Goal: Information Seeking & Learning: Find contact information

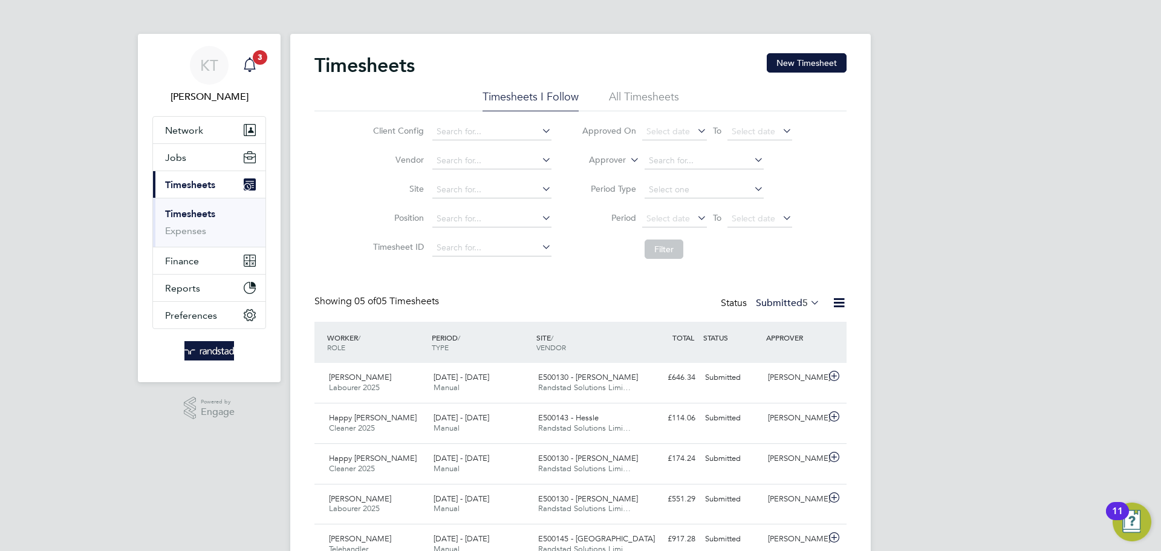
click at [254, 67] on icon "Main navigation" at bounding box center [249, 63] width 11 height 12
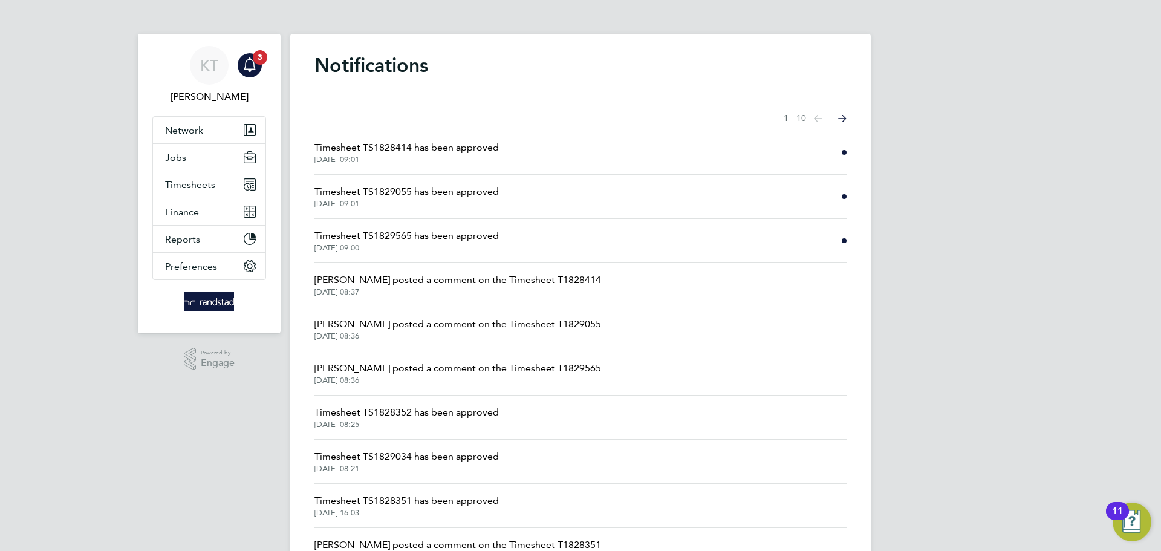
click at [473, 157] on span "01 Oct 2025, 09:01" at bounding box center [406, 160] width 184 height 10
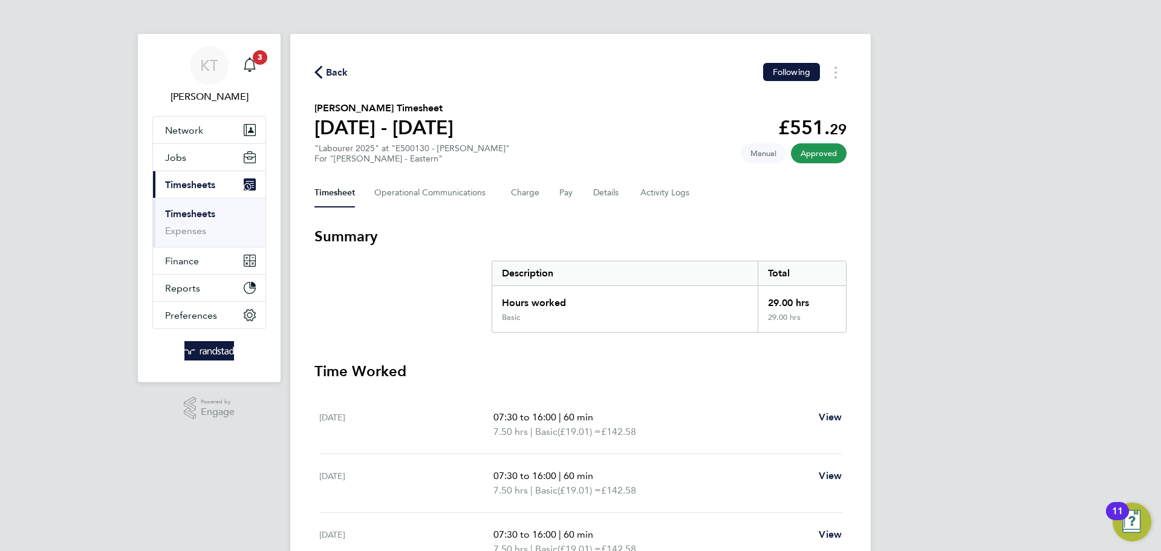
click at [322, 68] on span "Back" at bounding box center [331, 71] width 34 height 11
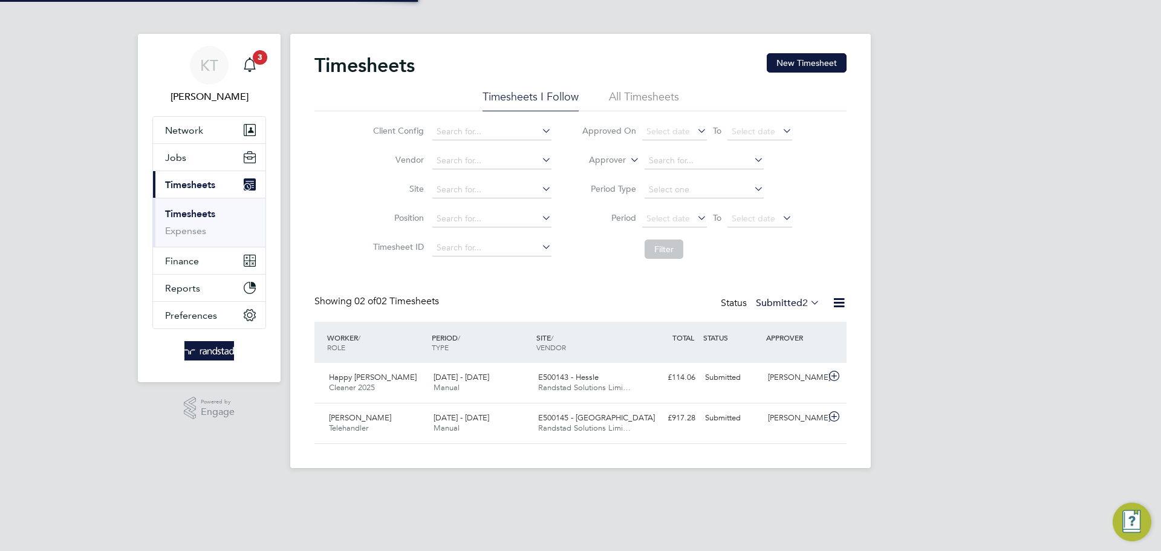
scroll to position [31, 105]
click at [262, 59] on span "3" at bounding box center [260, 57] width 15 height 15
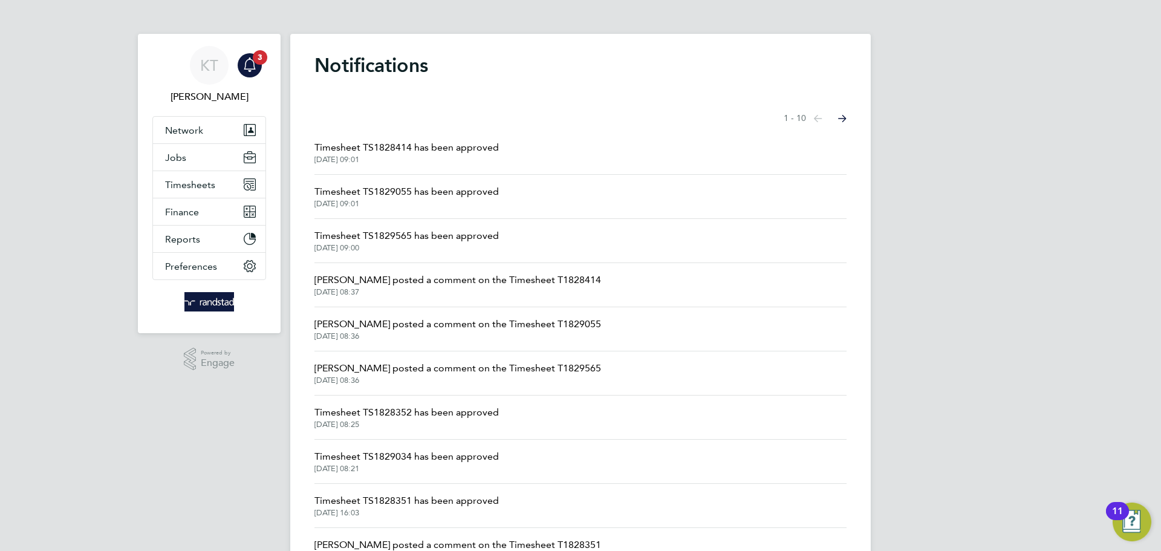
click at [427, 233] on span "Timesheet TS1829565 has been approved" at bounding box center [406, 235] width 184 height 15
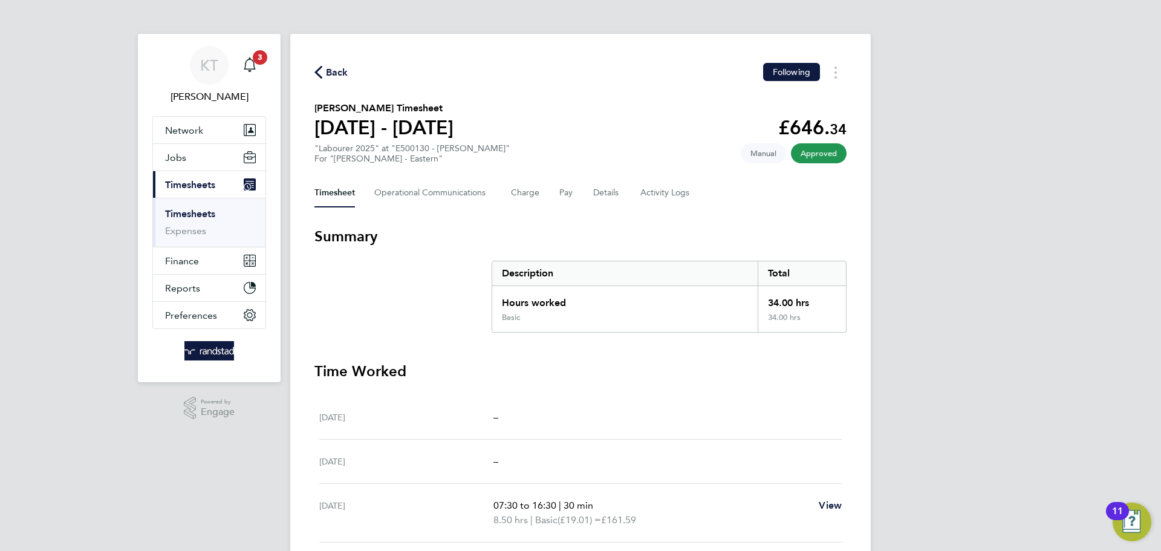
click at [336, 79] on span "Back" at bounding box center [337, 72] width 22 height 15
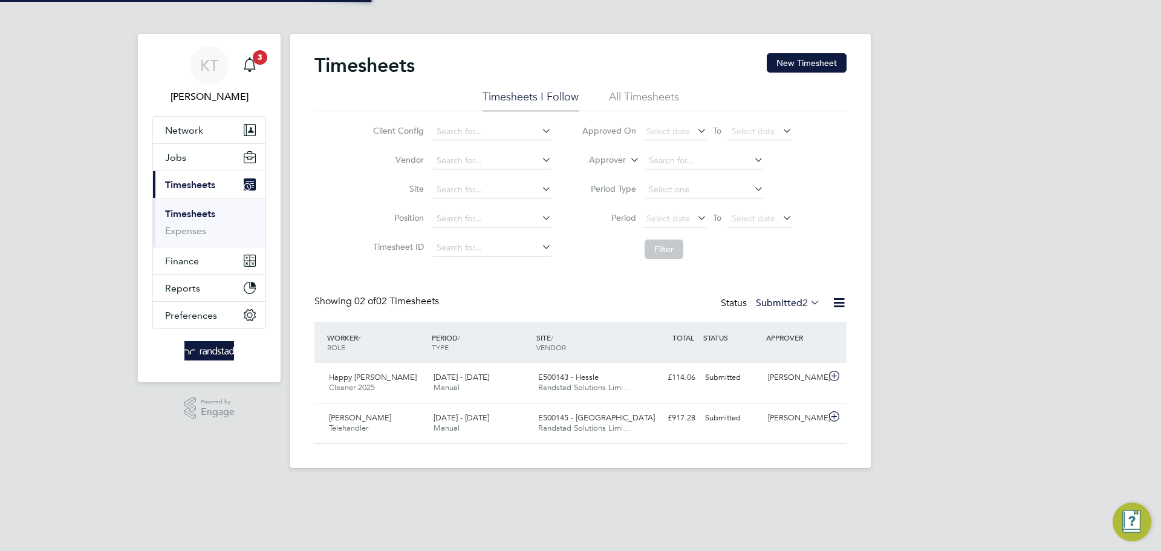
scroll to position [6, 6]
click at [248, 70] on icon "Main navigation" at bounding box center [249, 64] width 15 height 15
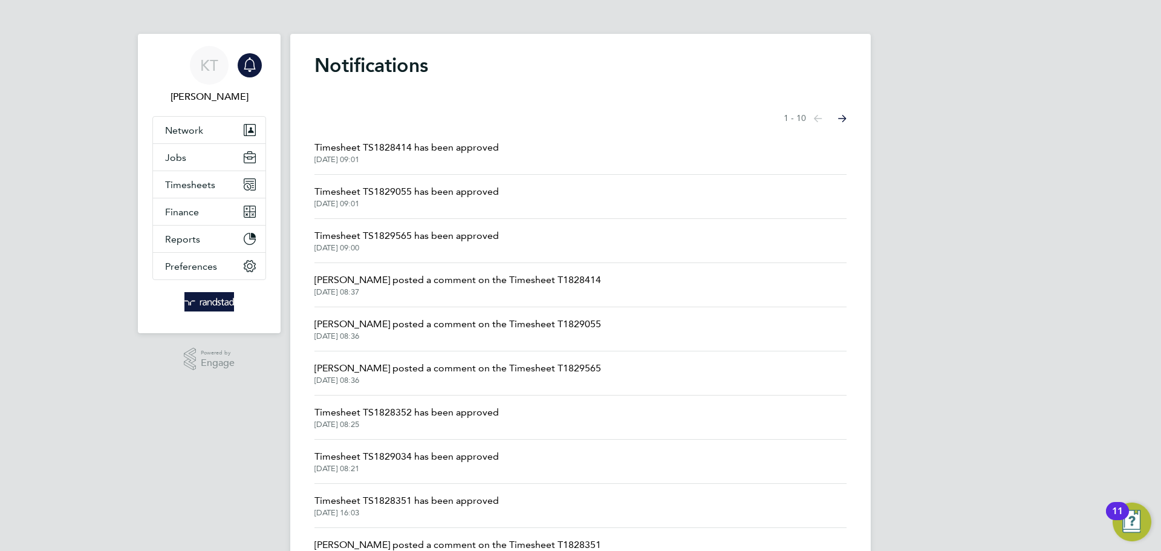
click at [382, 187] on span "Timesheet TS1829055 has been approved" at bounding box center [406, 191] width 184 height 15
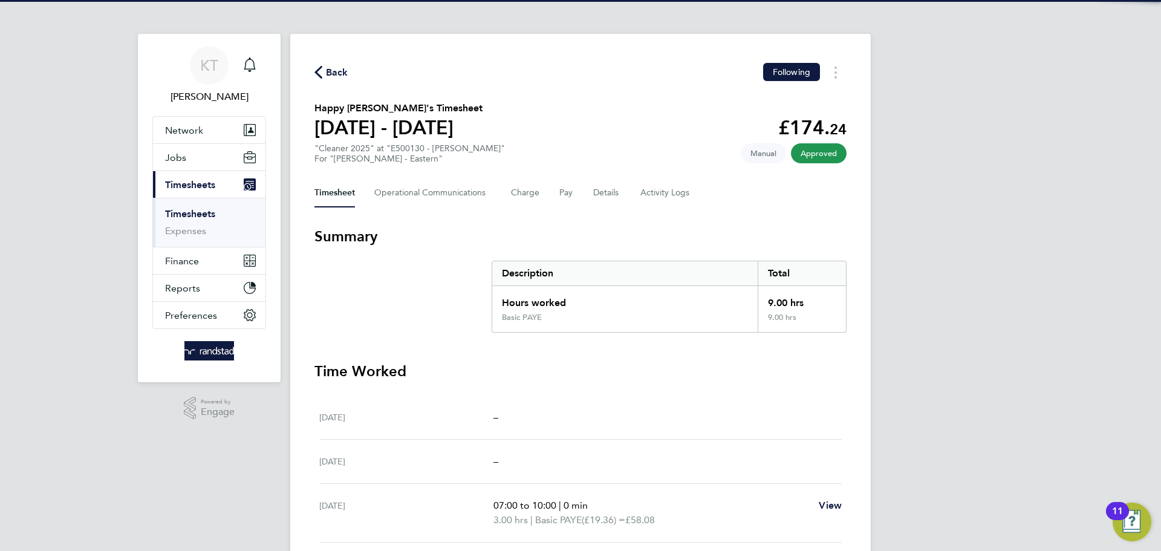
click at [338, 70] on span "Back" at bounding box center [337, 72] width 22 height 15
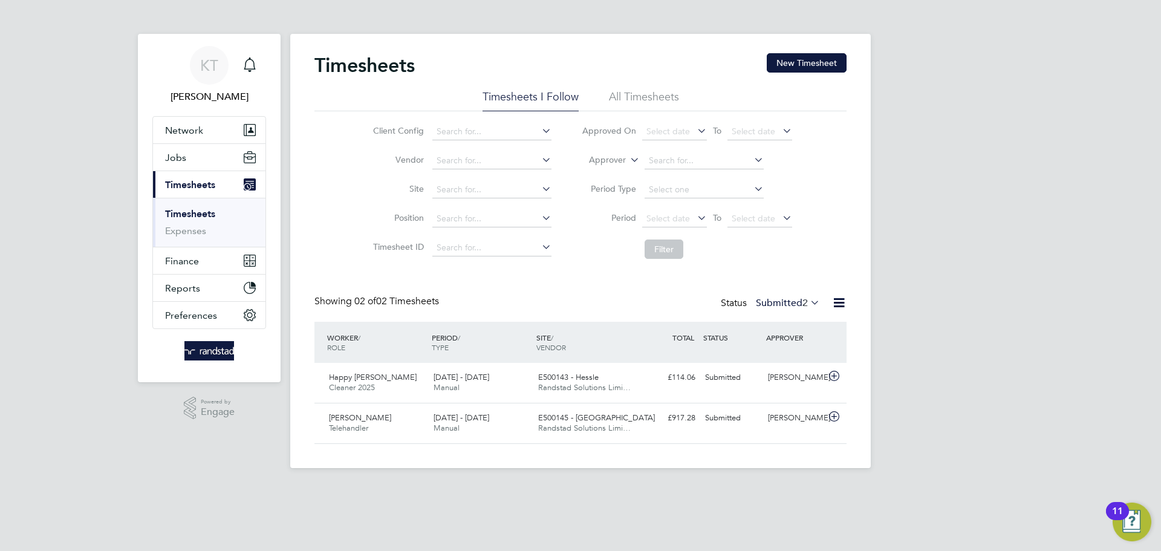
click at [189, 216] on link "Timesheets" at bounding box center [190, 213] width 50 height 11
click at [821, 71] on button "New Timesheet" at bounding box center [806, 62] width 80 height 19
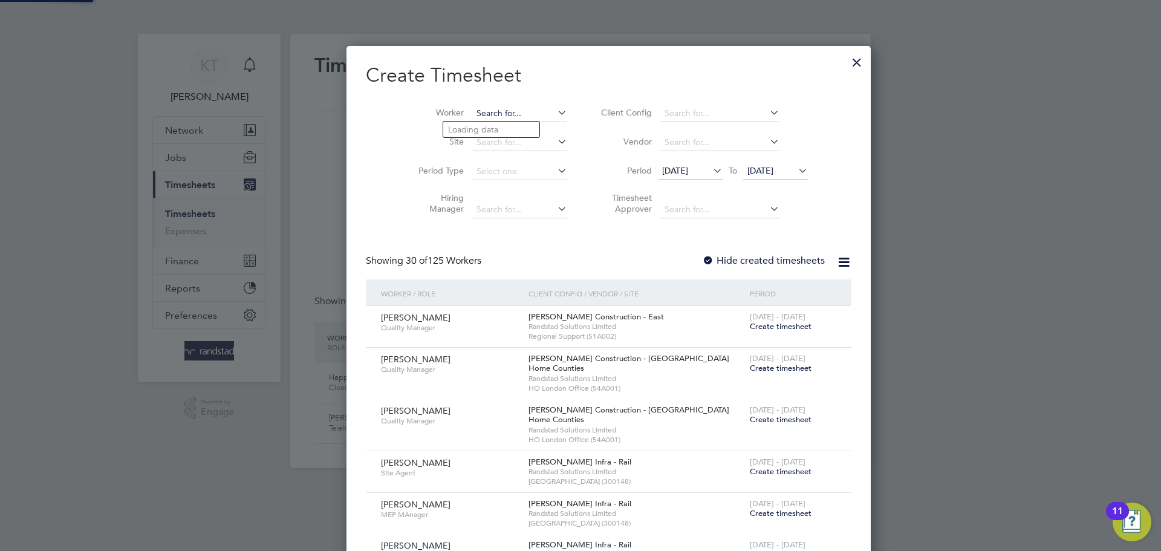
click at [476, 113] on input at bounding box center [519, 113] width 95 height 17
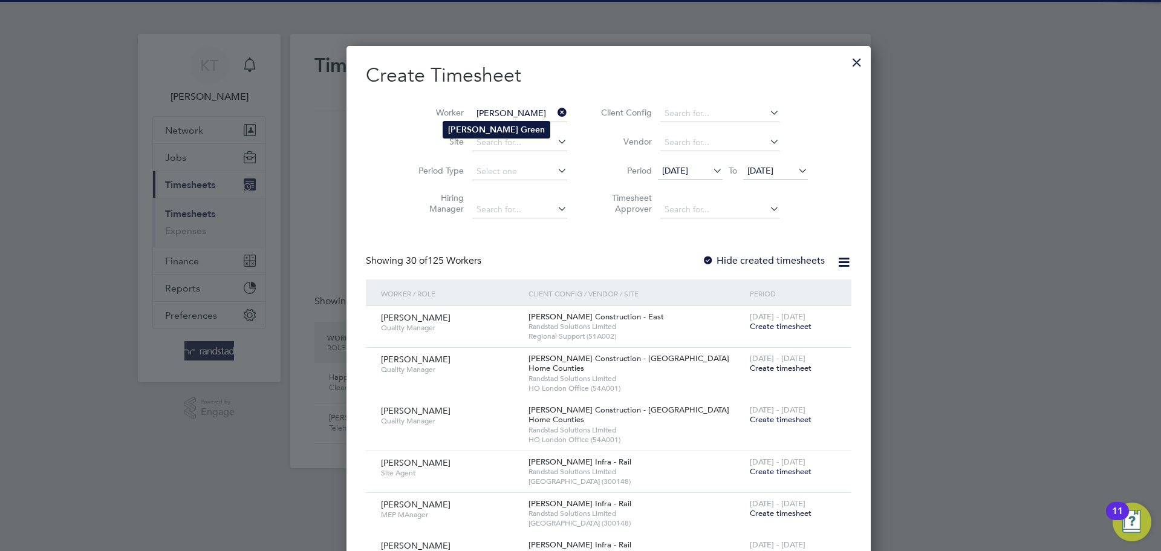
click at [520, 127] on b "Green" at bounding box center [532, 130] width 24 height 10
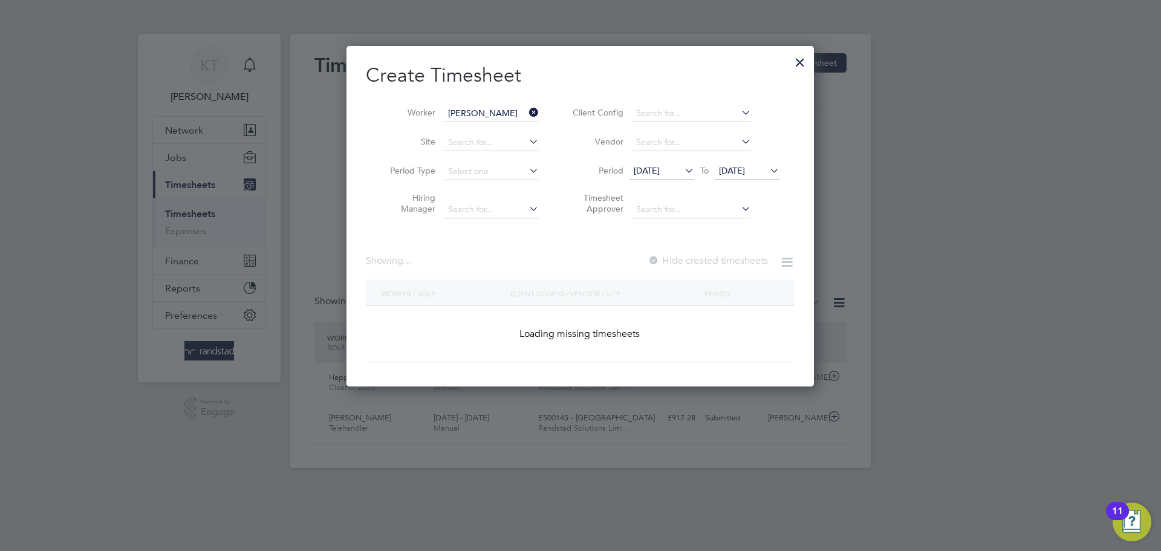
type input "Martin Green"
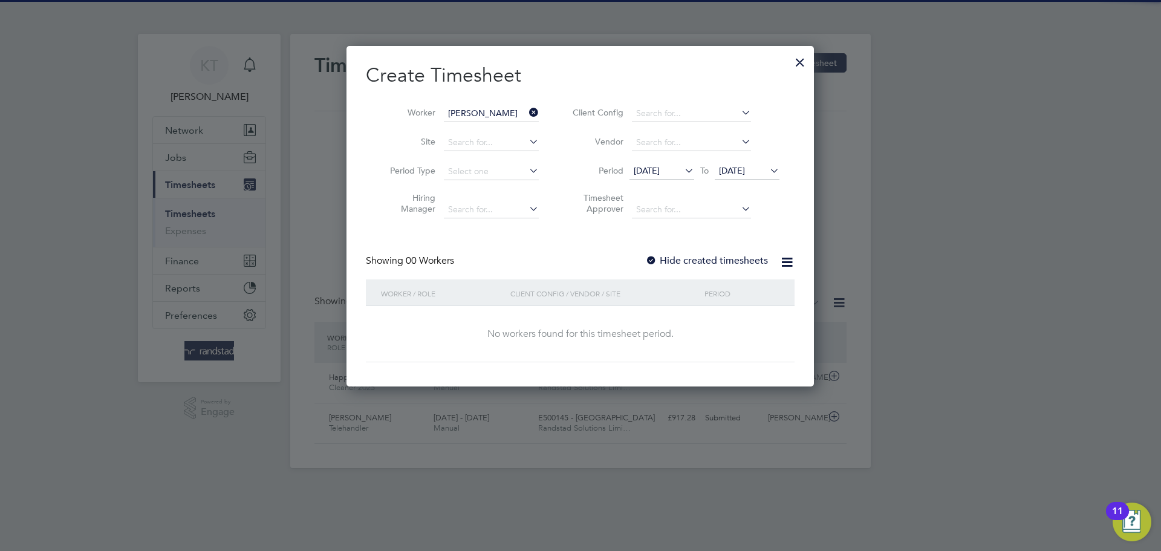
drag, startPoint x: 683, startPoint y: 265, endPoint x: 714, endPoint y: 218, distance: 56.3
click at [682, 264] on label "Hide created timesheets" at bounding box center [706, 260] width 123 height 12
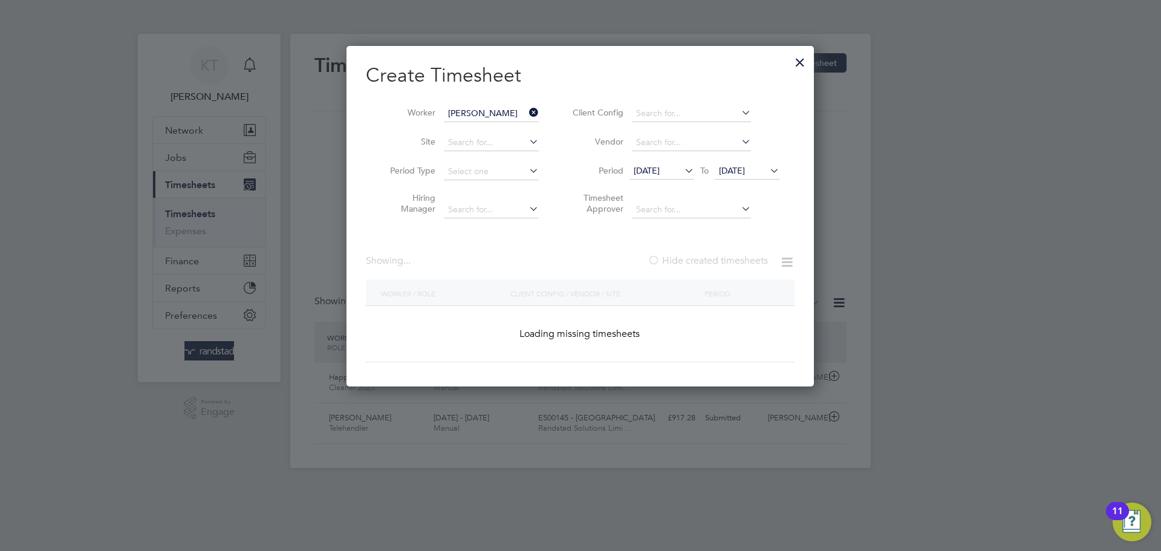
click at [758, 177] on span "24 Sep 2025" at bounding box center [746, 171] width 65 height 16
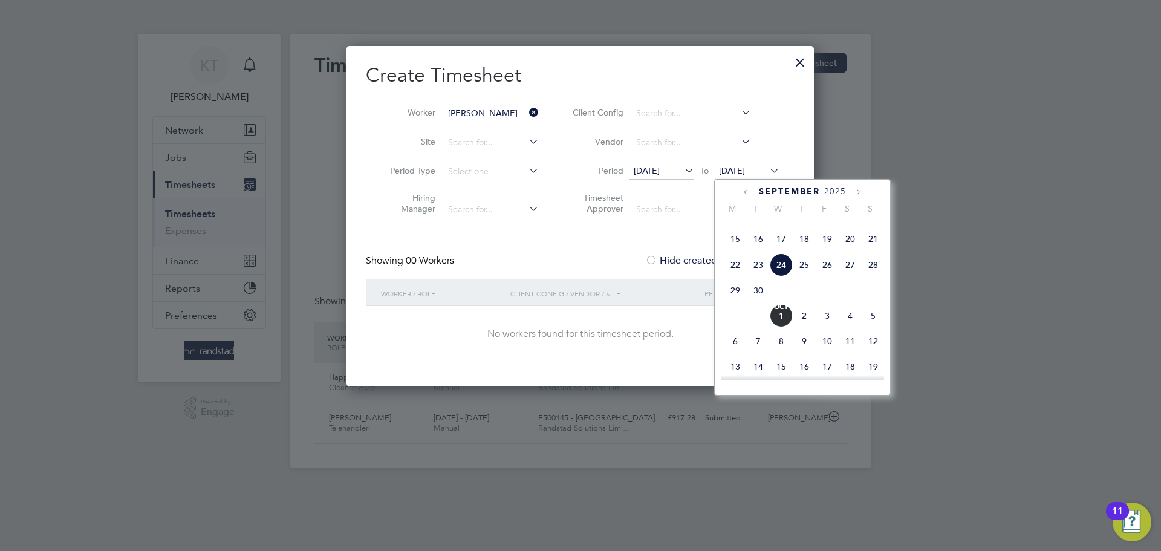
click at [781, 310] on span "Oct" at bounding box center [780, 307] width 23 height 6
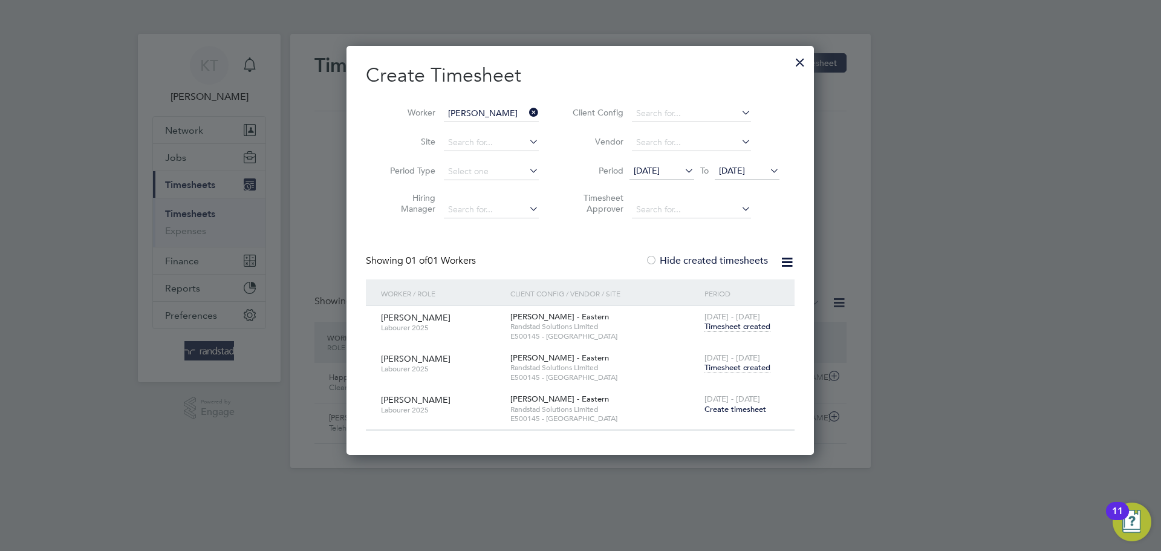
click at [730, 372] on div "20 - 26 Sep 2025 Timesheet created" at bounding box center [741, 363] width 81 height 33
click at [725, 363] on span "Timesheet created" at bounding box center [737, 367] width 66 height 11
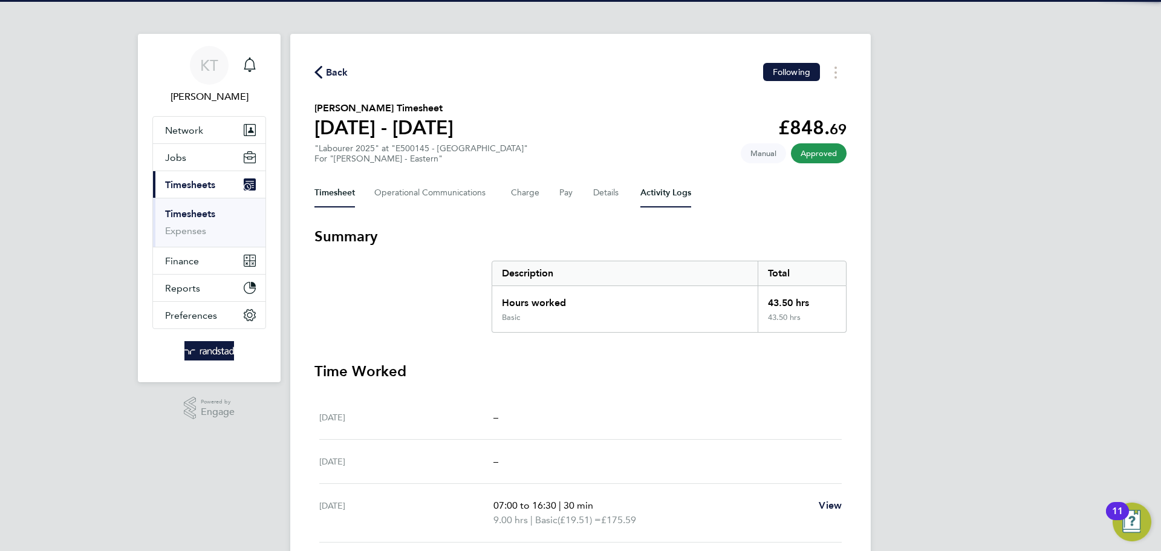
click at [643, 189] on Logs-tab "Activity Logs" at bounding box center [665, 192] width 51 height 29
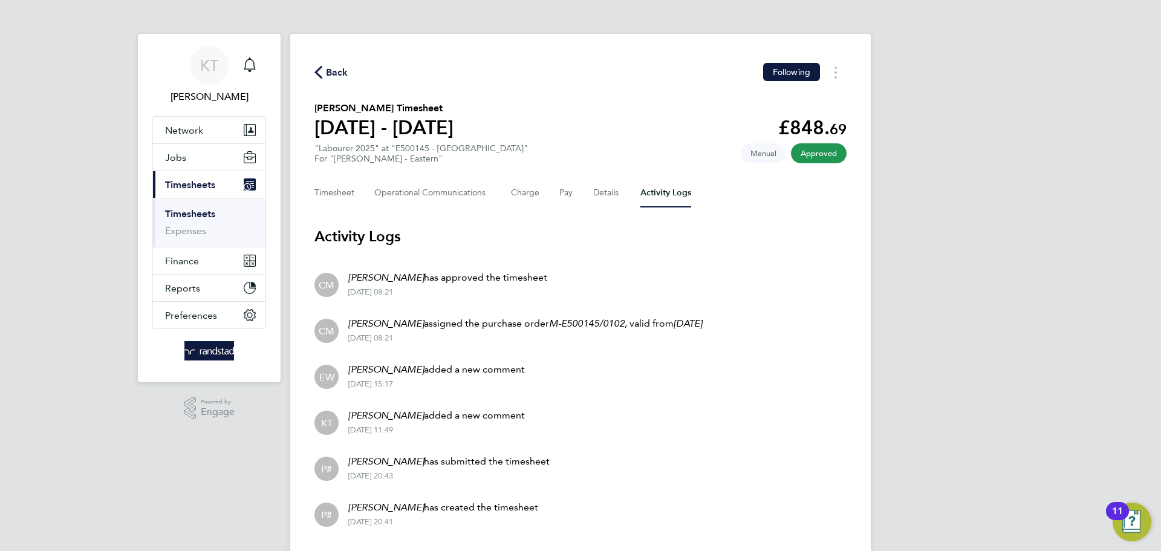
click at [190, 215] on link "Timesheets" at bounding box center [190, 213] width 50 height 11
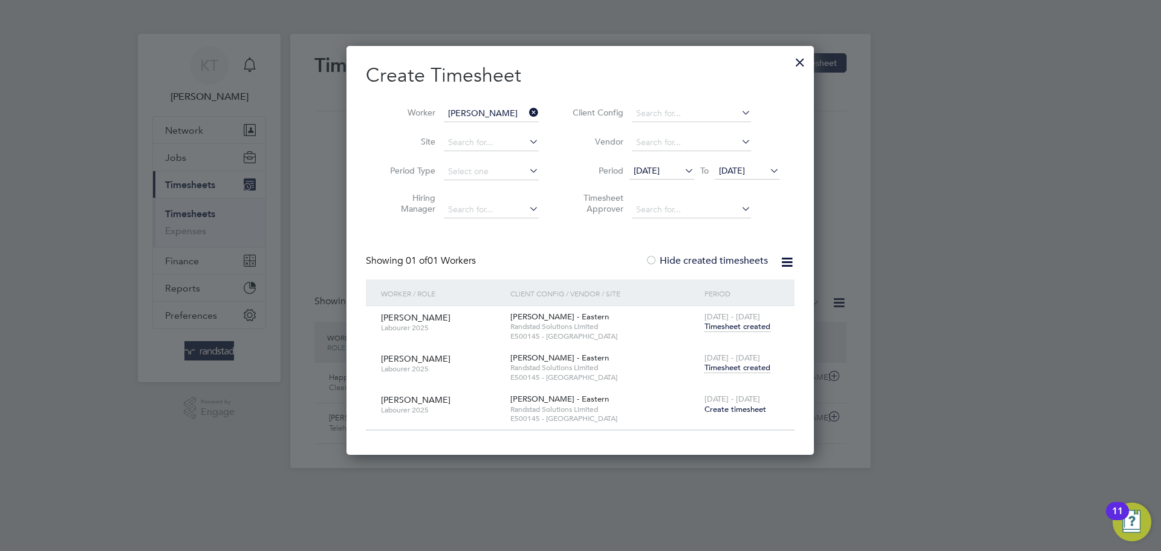
click at [800, 66] on div at bounding box center [800, 59] width 22 height 22
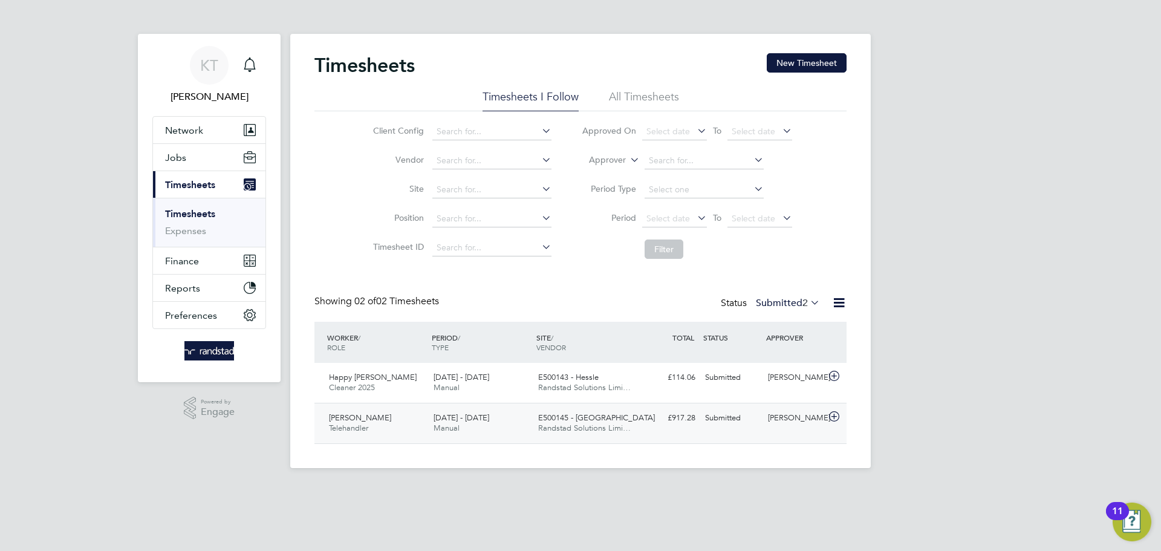
click at [789, 427] on div "[PERSON_NAME]" at bounding box center [794, 418] width 63 height 20
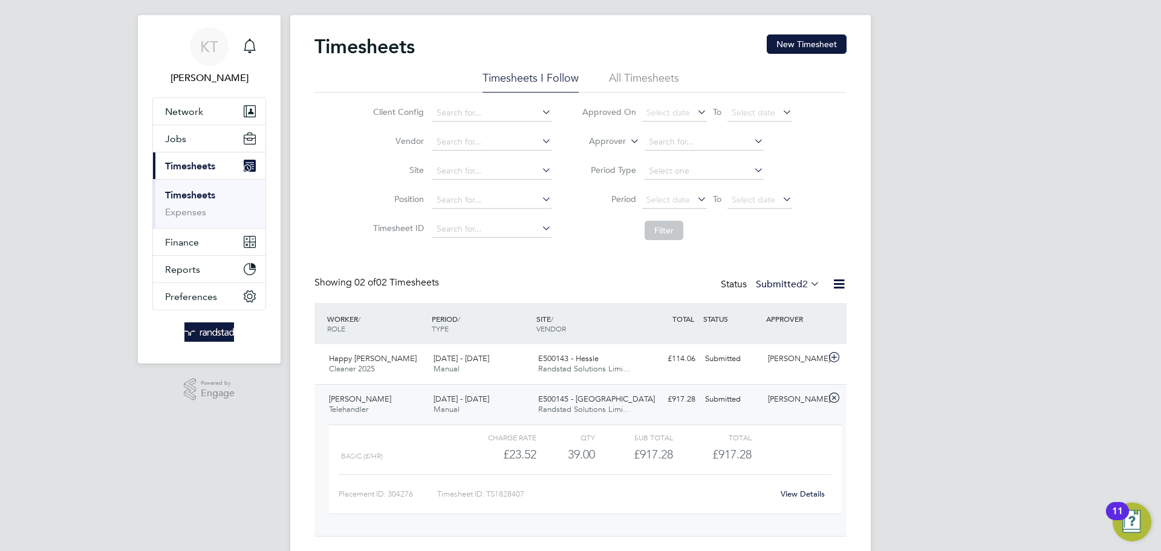
click at [800, 491] on link "View Details" at bounding box center [802, 493] width 44 height 10
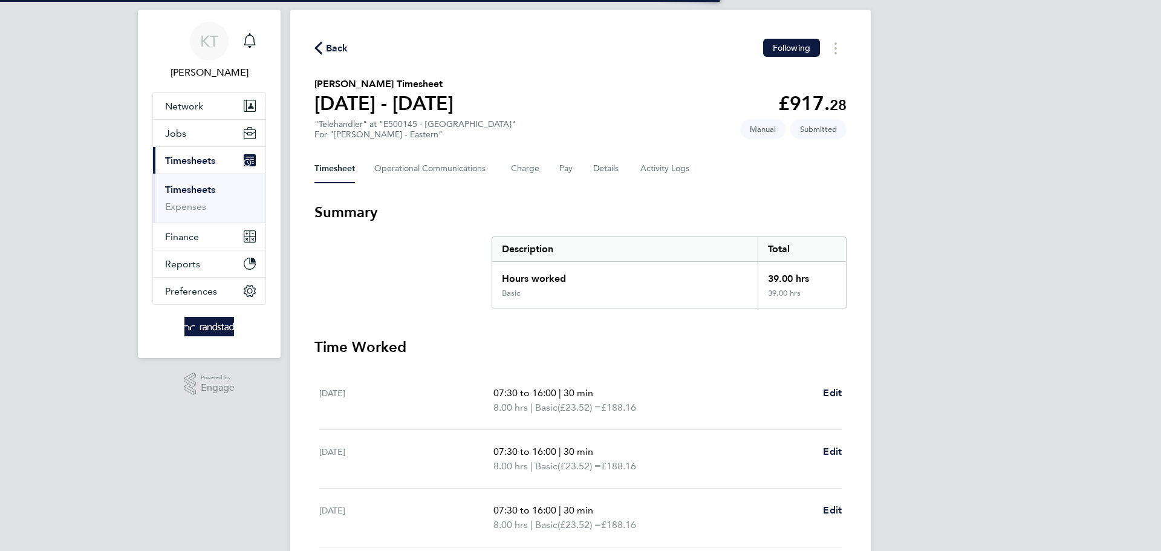
scroll to position [24, 0]
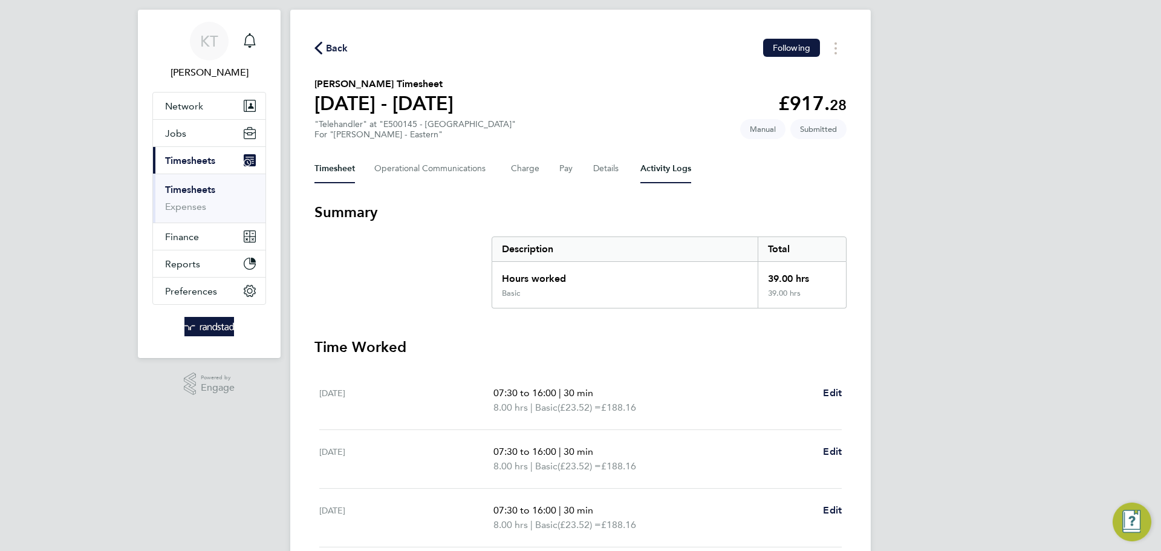
drag, startPoint x: 575, startPoint y: 168, endPoint x: 674, endPoint y: 158, distance: 99.0
click at [581, 166] on div "Timesheet Operational Communications Charge Pay Details Activity Logs" at bounding box center [580, 168] width 532 height 29
click at [674, 158] on Logs-tab "Activity Logs" at bounding box center [665, 168] width 51 height 29
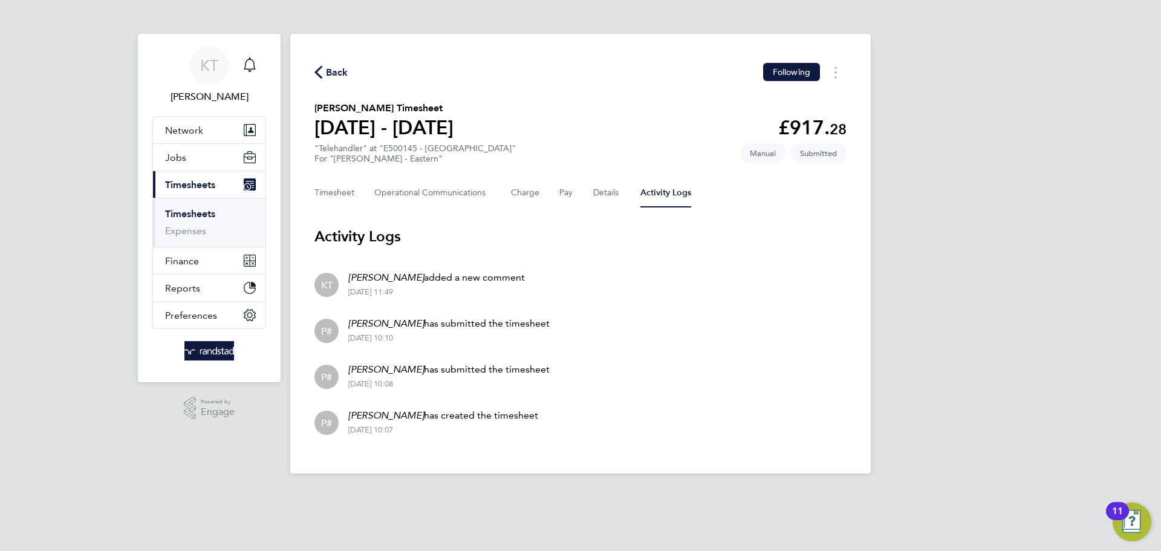
click at [491, 186] on div "Timesheet Operational Communications Charge Pay Details Activity Logs" at bounding box center [580, 192] width 532 height 29
click at [548, 198] on div "Timesheet Operational Communications Charge Pay Details Activity Logs" at bounding box center [580, 192] width 532 height 29
click at [569, 193] on button "Pay" at bounding box center [566, 192] width 15 height 29
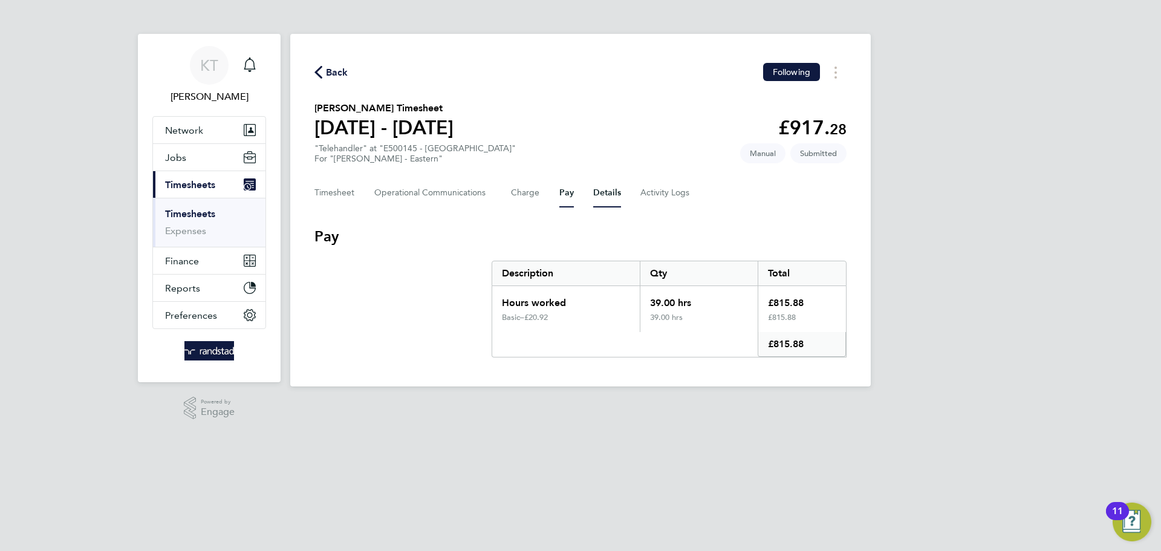
click at [599, 193] on button "Details" at bounding box center [607, 192] width 28 height 29
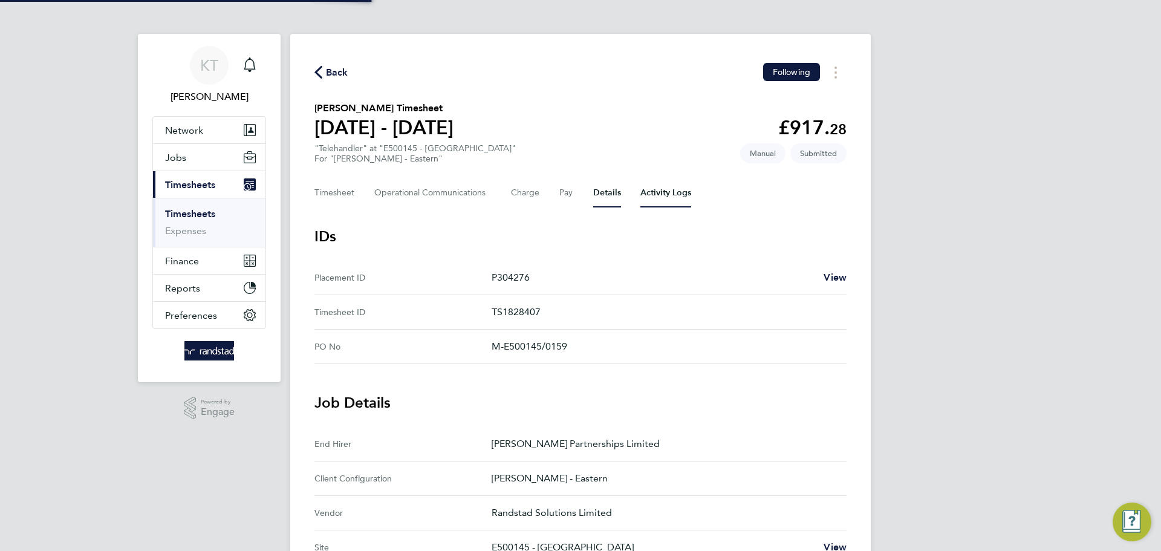
click at [667, 198] on Logs-tab "Activity Logs" at bounding box center [665, 192] width 51 height 29
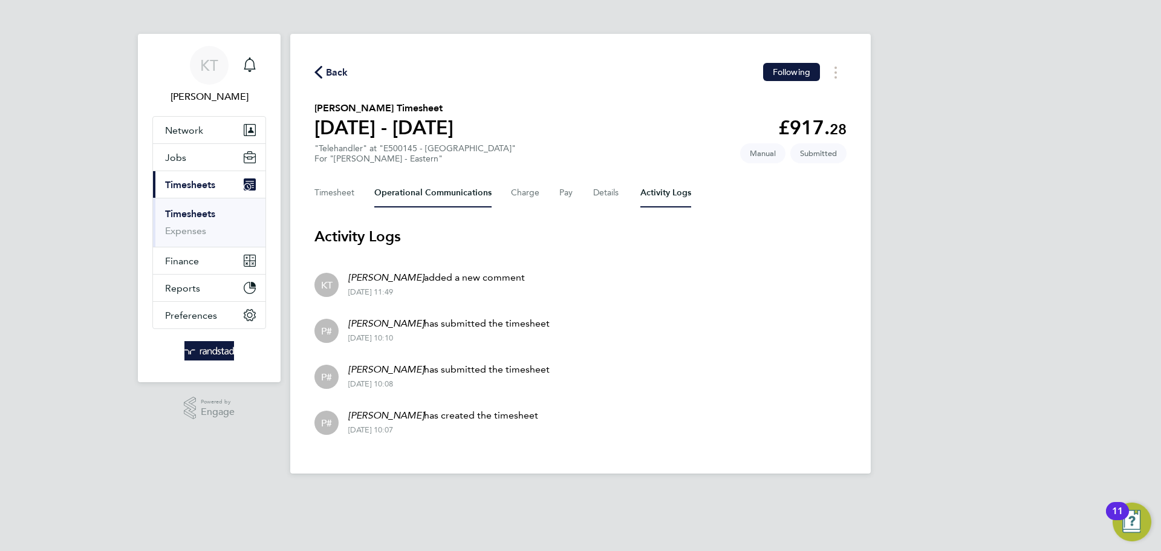
click at [416, 199] on Communications-tab "Operational Communications" at bounding box center [432, 192] width 117 height 29
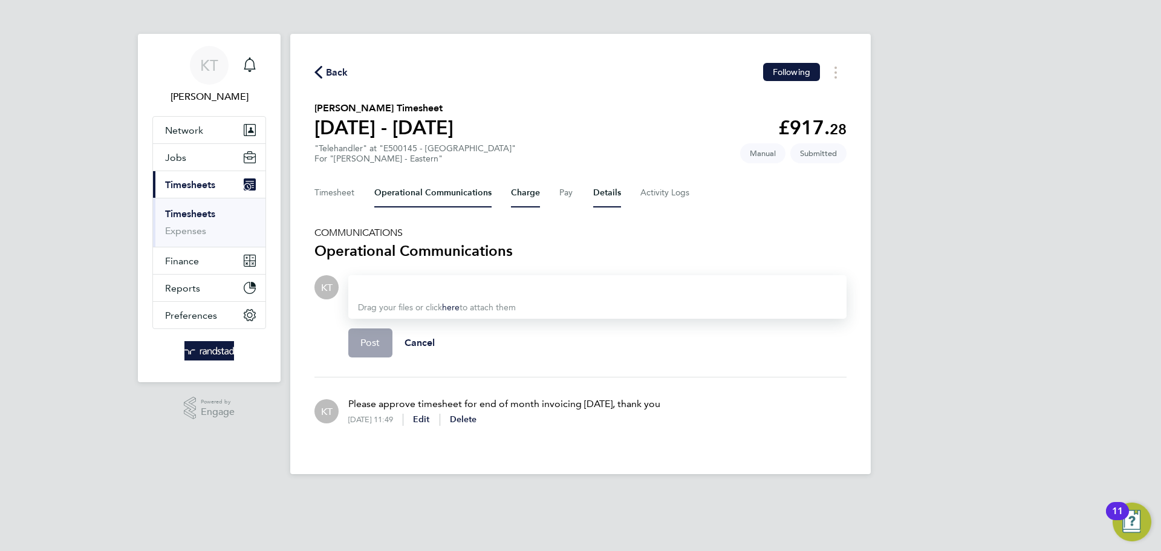
drag, startPoint x: 521, startPoint y: 189, endPoint x: 591, endPoint y: 181, distance: 70.6
click at [522, 189] on button "Charge" at bounding box center [525, 192] width 29 height 29
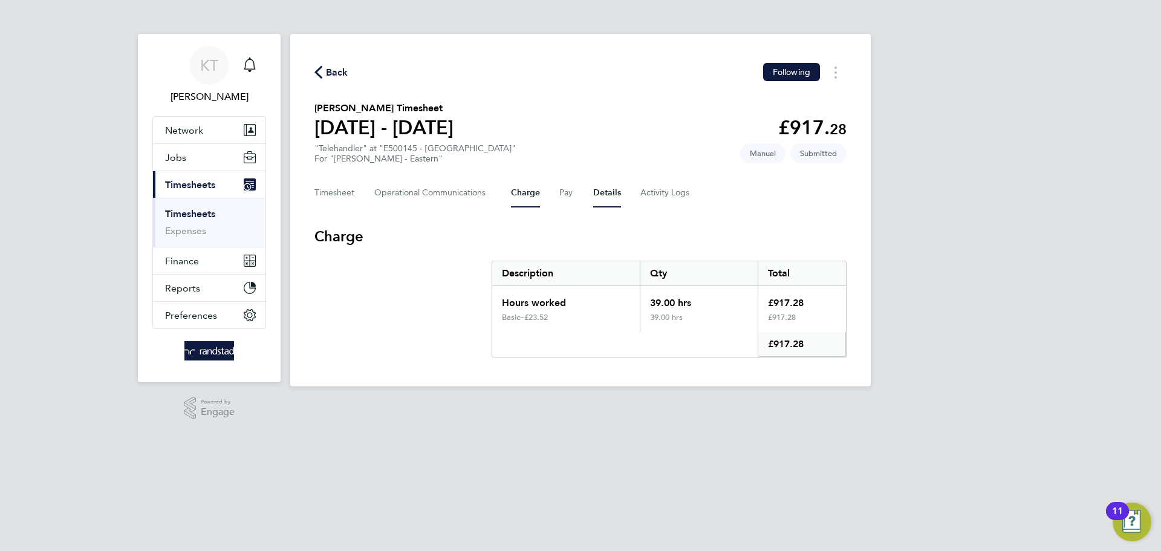
click at [593, 181] on button "Details" at bounding box center [607, 192] width 28 height 29
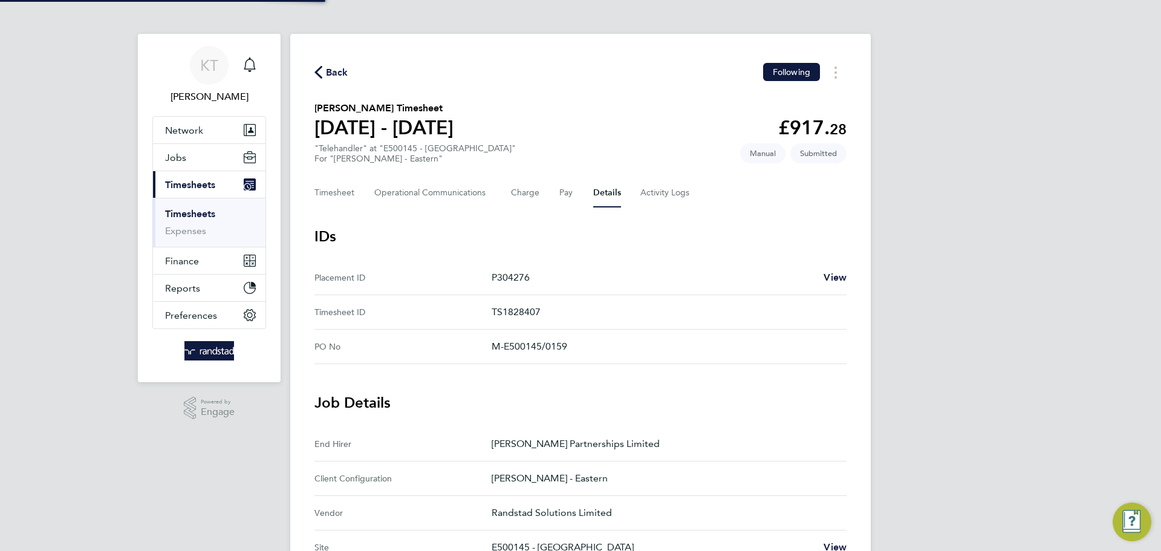
drag, startPoint x: 598, startPoint y: 188, endPoint x: 605, endPoint y: 188, distance: 6.6
click at [599, 188] on button "Details" at bounding box center [607, 192] width 28 height 29
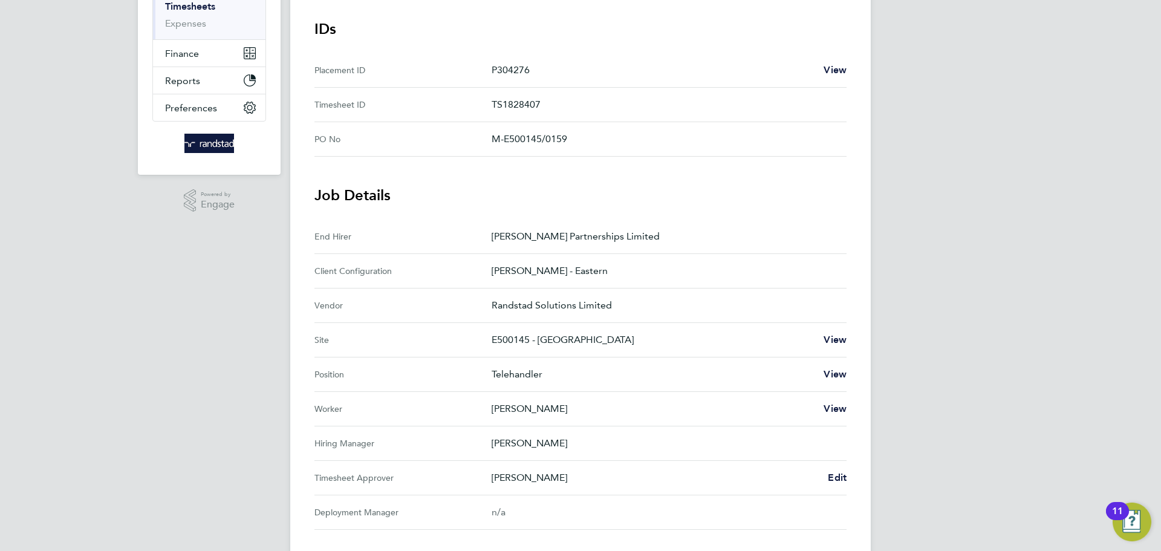
scroll to position [243, 0]
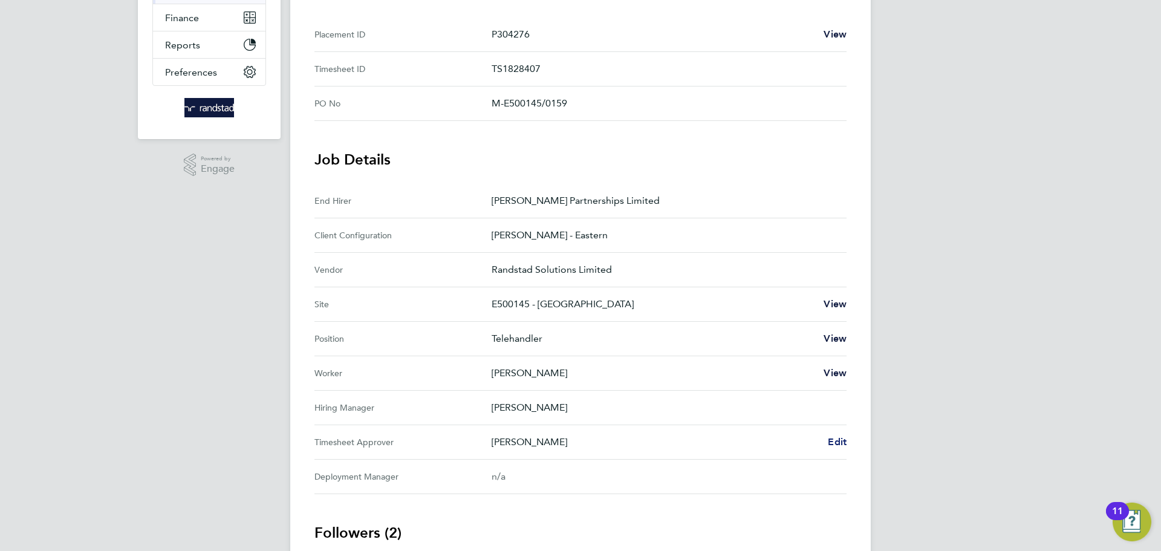
click at [832, 444] on span "Edit" at bounding box center [836, 441] width 19 height 11
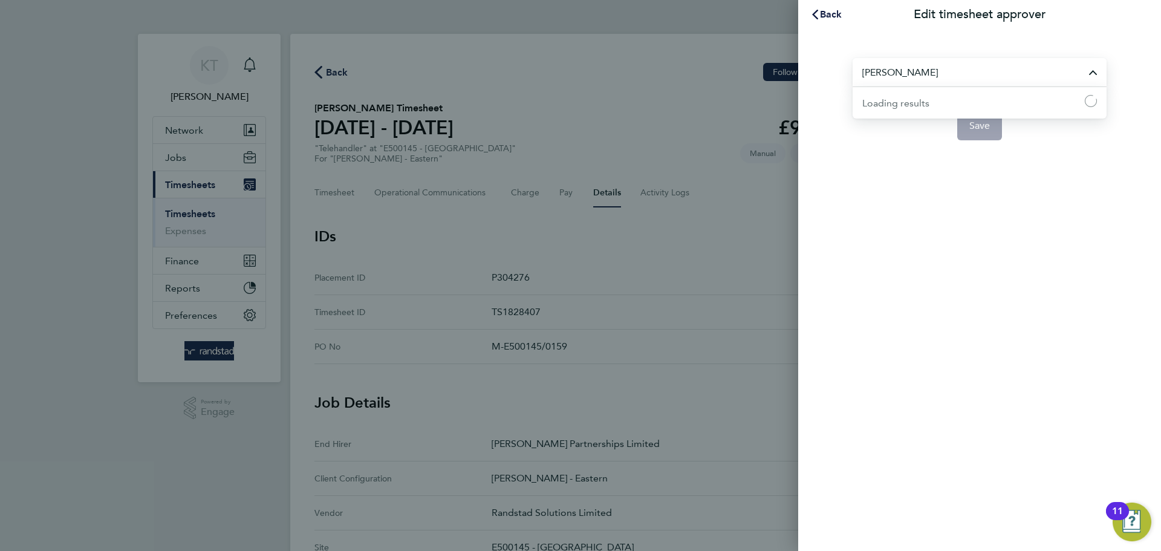
click at [892, 66] on input "[PERSON_NAME]" at bounding box center [979, 72] width 254 height 28
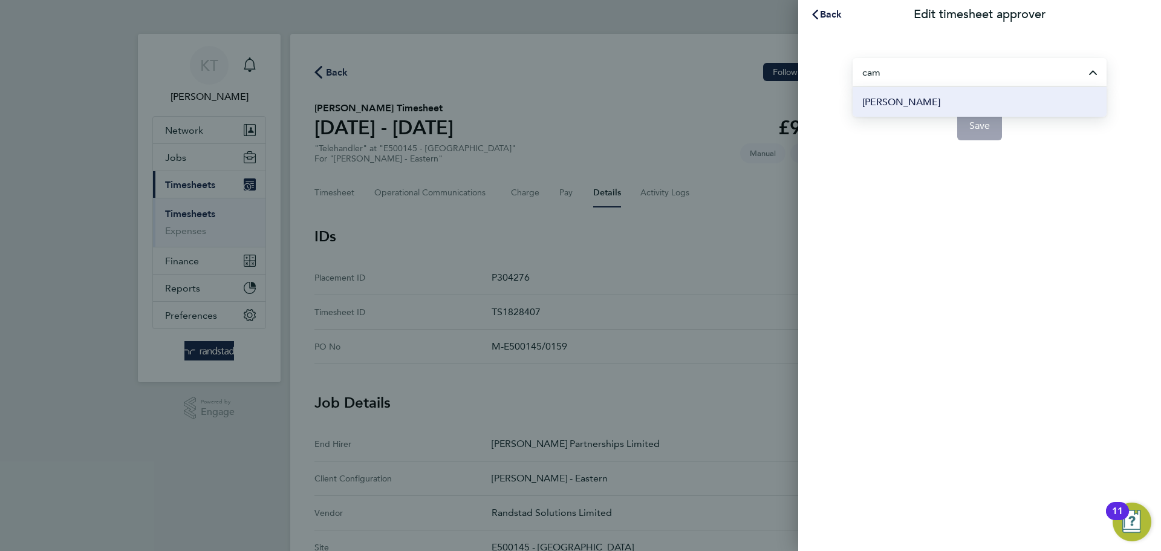
click at [913, 111] on li "[PERSON_NAME]" at bounding box center [979, 102] width 254 height 30
type input "[PERSON_NAME]"
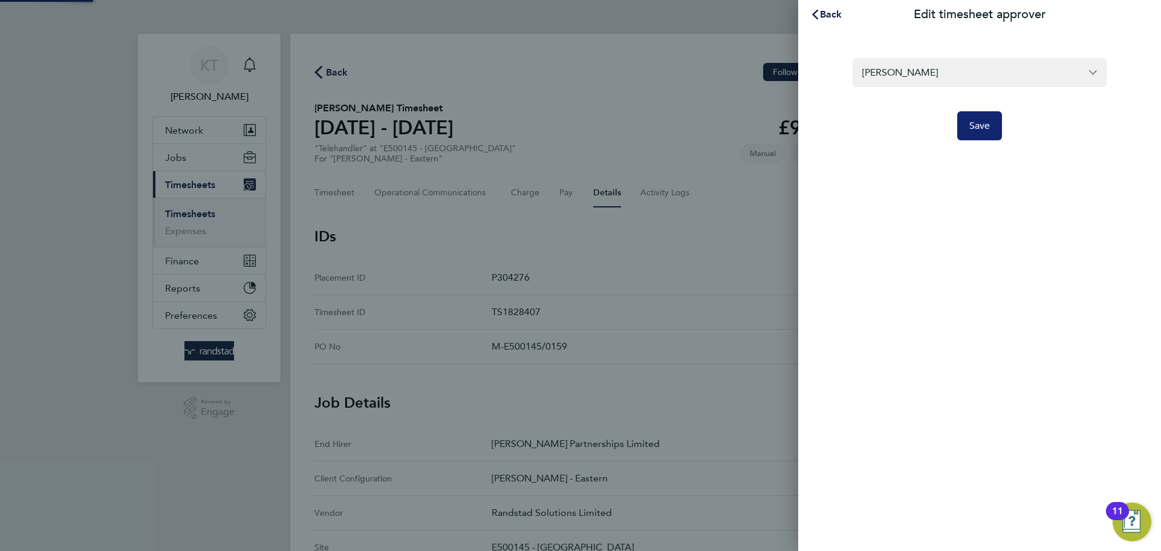
click at [971, 124] on span "Save" at bounding box center [979, 126] width 21 height 12
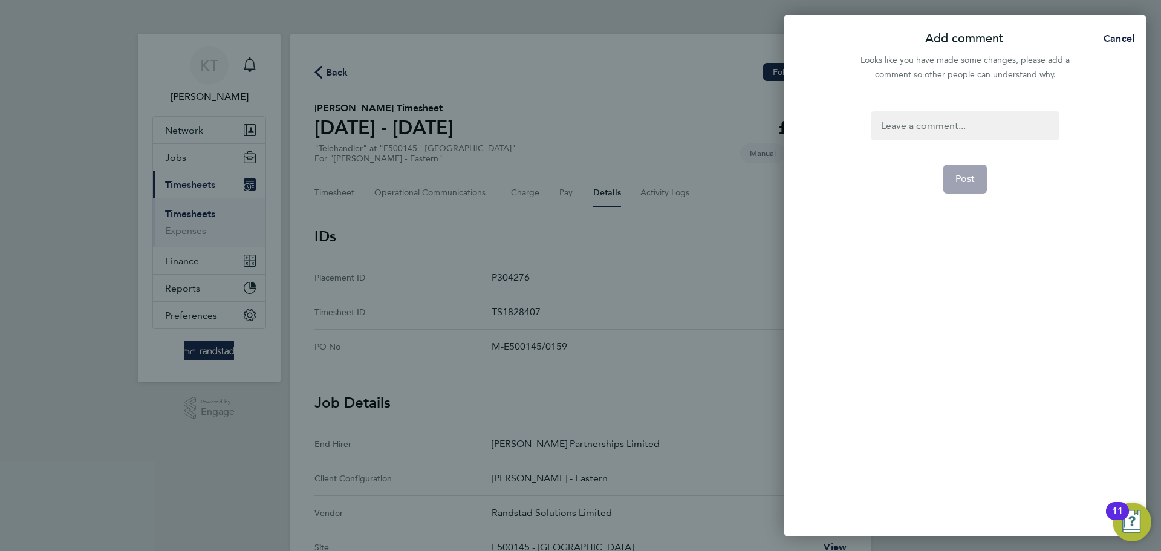
click at [925, 120] on div at bounding box center [964, 125] width 187 height 29
click at [918, 122] on div at bounding box center [964, 125] width 187 height 29
click at [958, 172] on button "Post" at bounding box center [965, 178] width 44 height 29
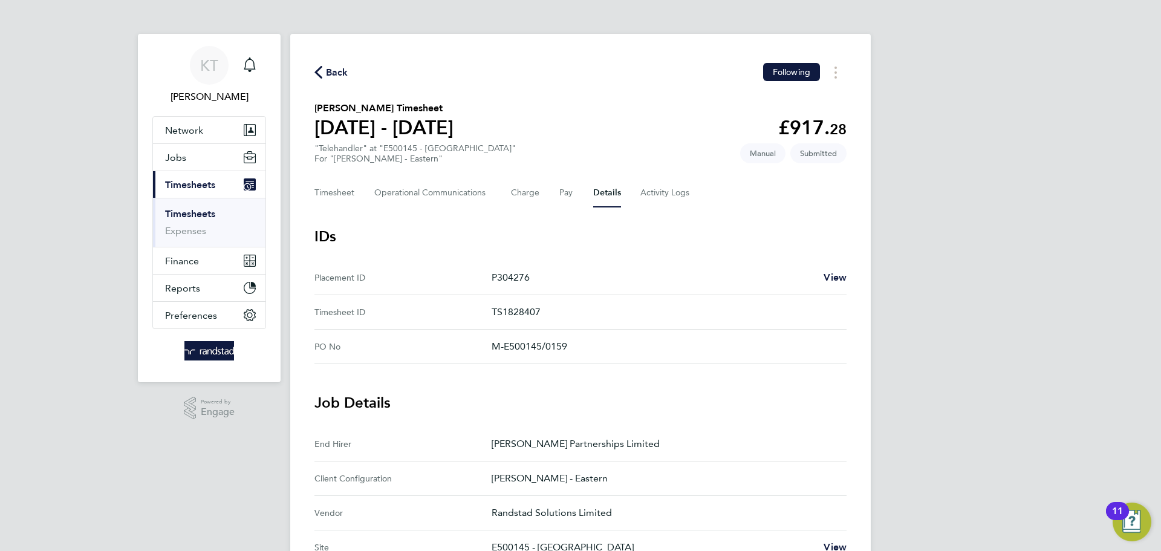
drag, startPoint x: 177, startPoint y: 206, endPoint x: 177, endPoint y: 213, distance: 7.3
click at [177, 211] on ul "Timesheets Expenses" at bounding box center [209, 222] width 112 height 49
click at [177, 213] on link "Timesheets" at bounding box center [190, 213] width 50 height 11
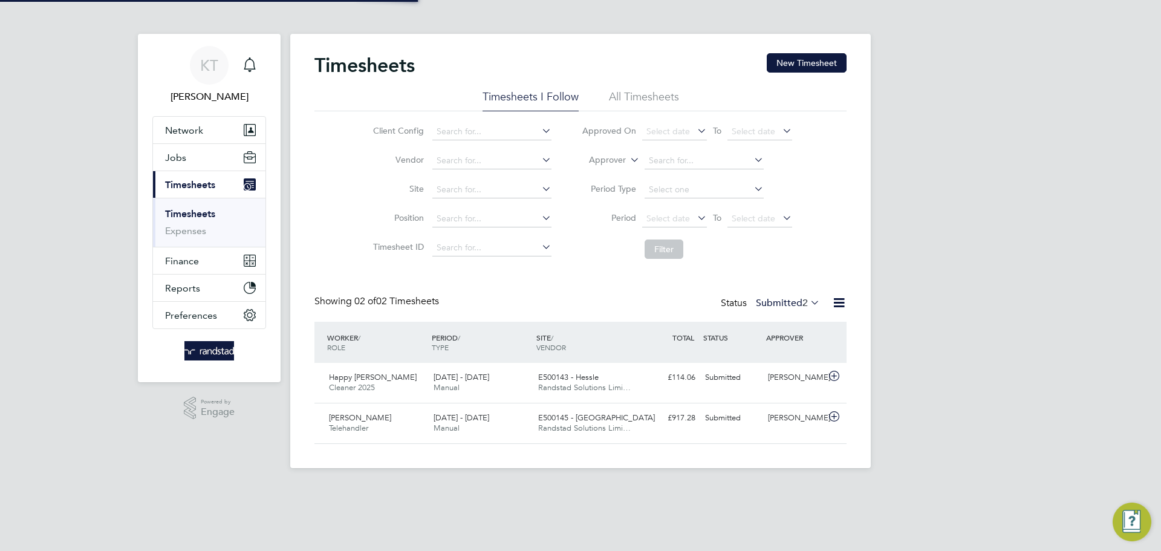
scroll to position [31, 105]
click at [1024, 361] on div "KT Kieran Trotter Notifications Applications: Network Team Members Businesses S…" at bounding box center [580, 243] width 1161 height 487
click at [195, 161] on button "Jobs" at bounding box center [209, 157] width 112 height 27
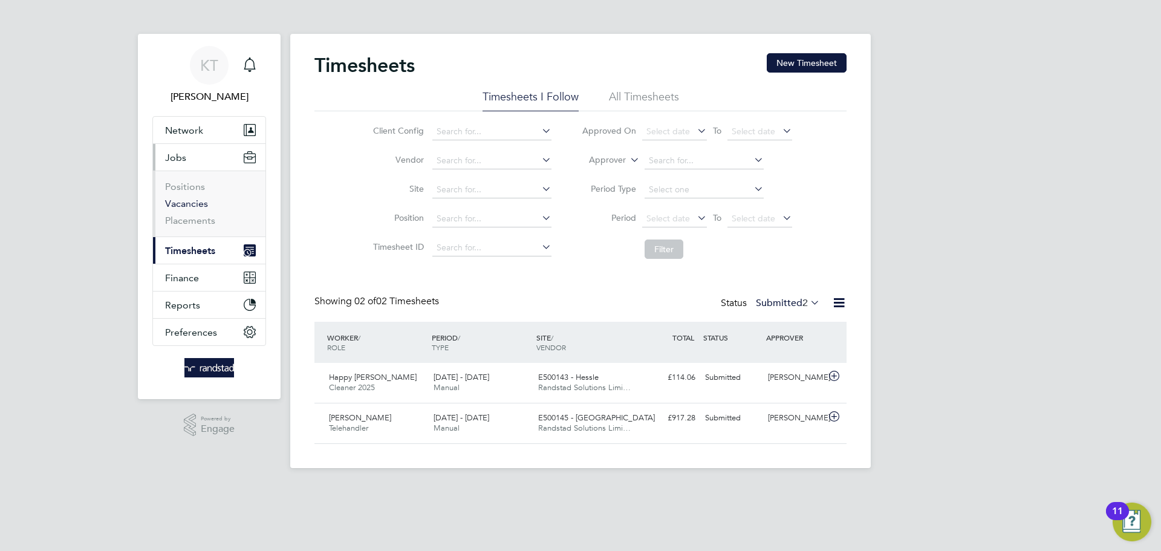
click at [187, 204] on link "Vacancies" at bounding box center [186, 203] width 43 height 11
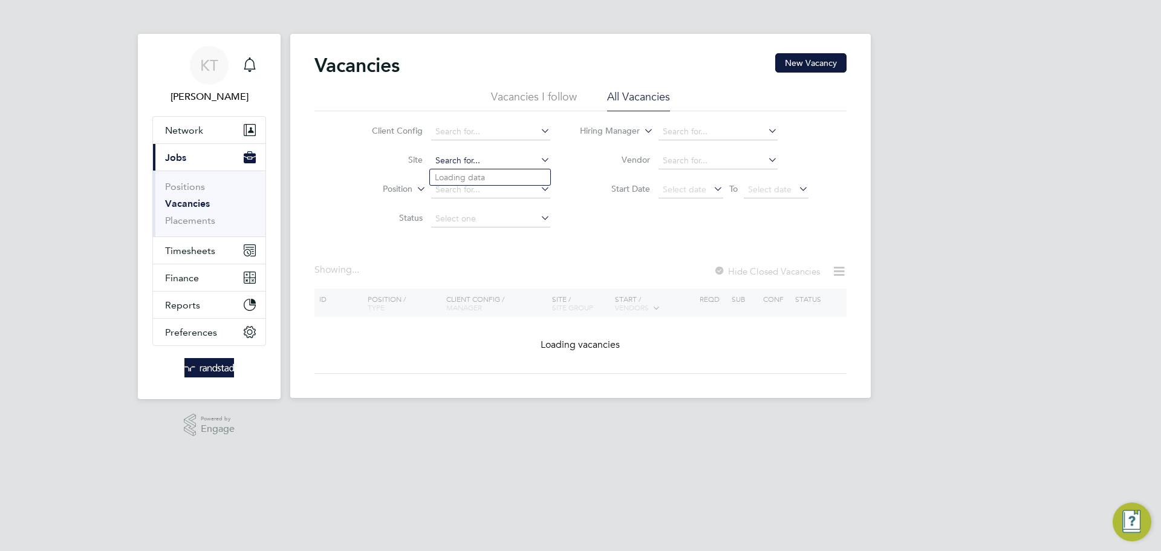
click at [456, 163] on input at bounding box center [490, 160] width 119 height 17
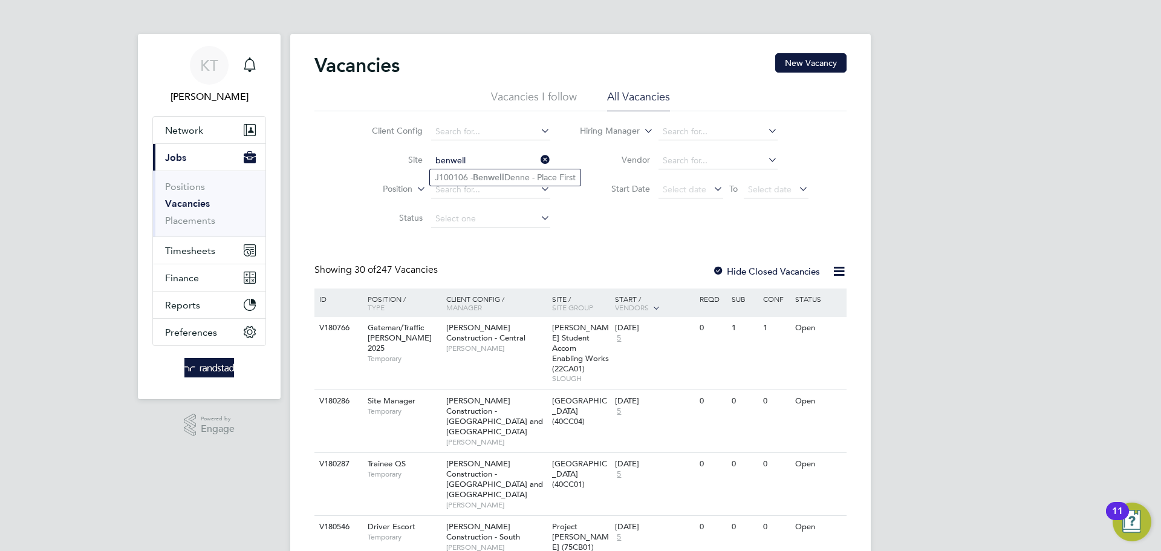
type input "benwell"
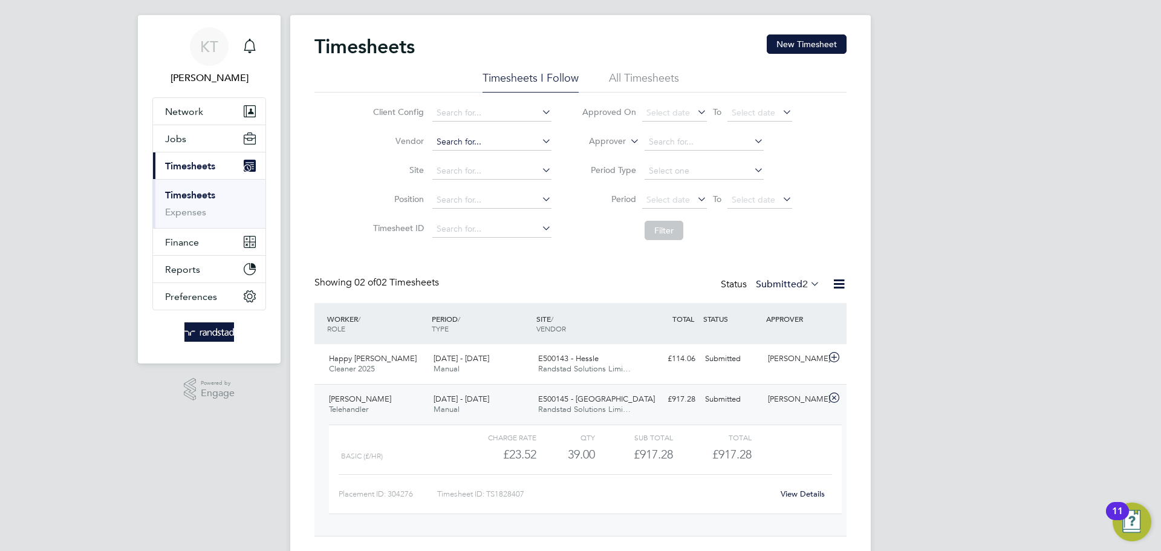
click at [482, 149] on input at bounding box center [491, 142] width 119 height 17
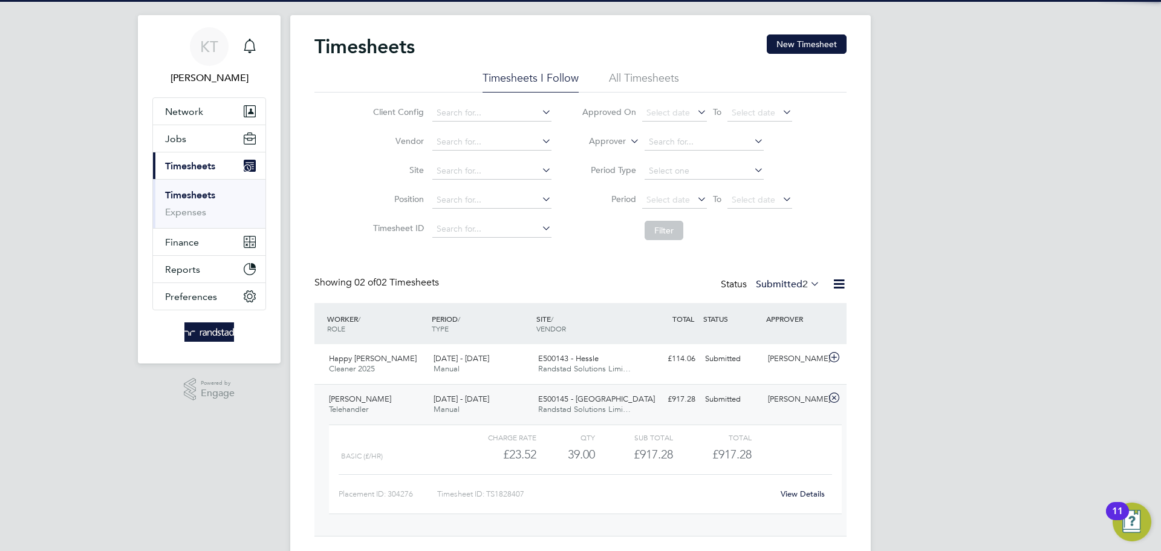
drag, startPoint x: 386, startPoint y: 195, endPoint x: 462, endPoint y: 183, distance: 77.0
click at [393, 193] on li "Position" at bounding box center [460, 200] width 212 height 29
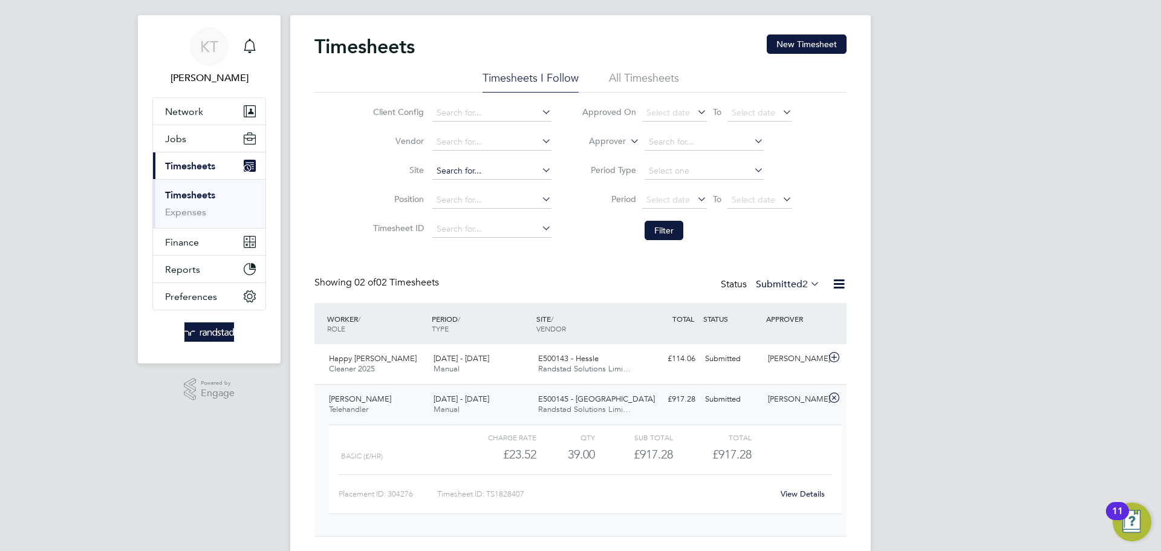
click at [463, 170] on input at bounding box center [491, 171] width 119 height 17
click at [476, 183] on li "Appl [PERSON_NAME][GEOGRAPHIC_DATA] (38CB06)" at bounding box center [543, 188] width 224 height 16
type input "[PERSON_NAME][GEOGRAPHIC_DATA] (38CB06)"
click at [178, 99] on button "Network" at bounding box center [209, 111] width 112 height 27
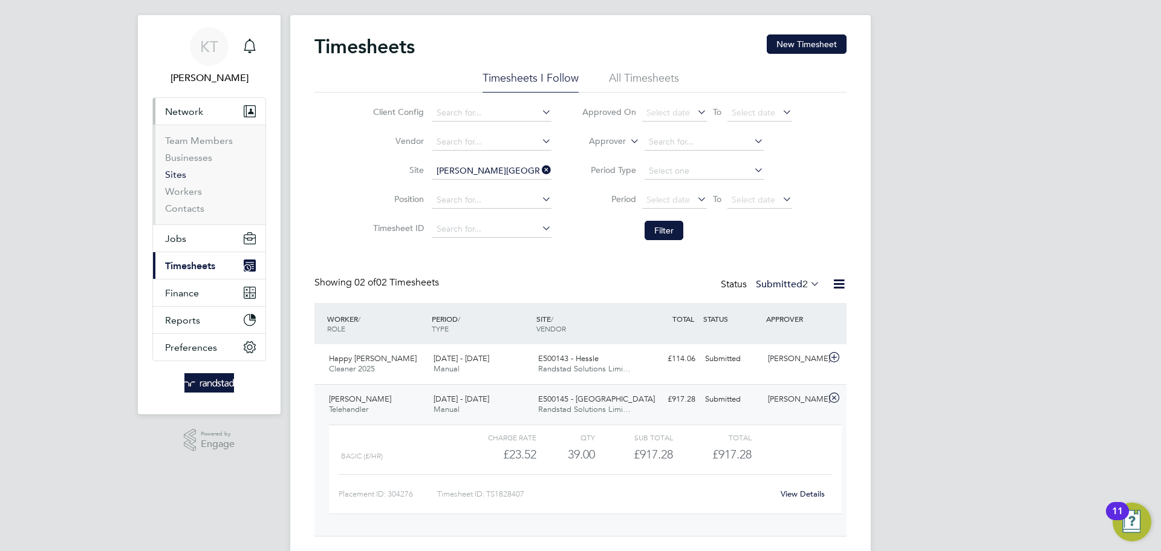
click at [175, 173] on link "Sites" at bounding box center [175, 174] width 21 height 11
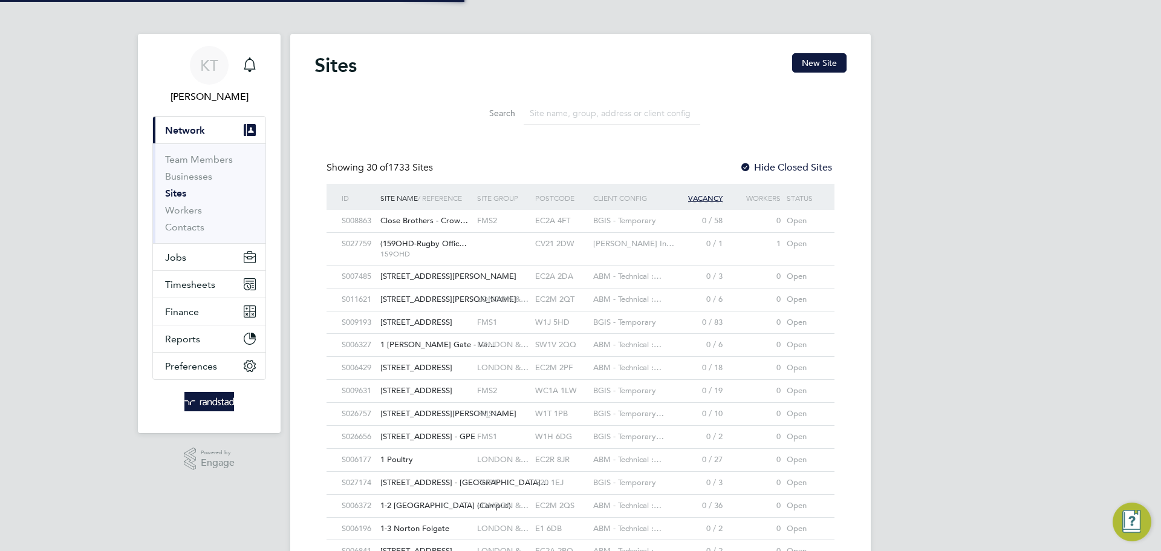
scroll to position [23, 59]
click at [568, 111] on input at bounding box center [611, 114] width 176 height 24
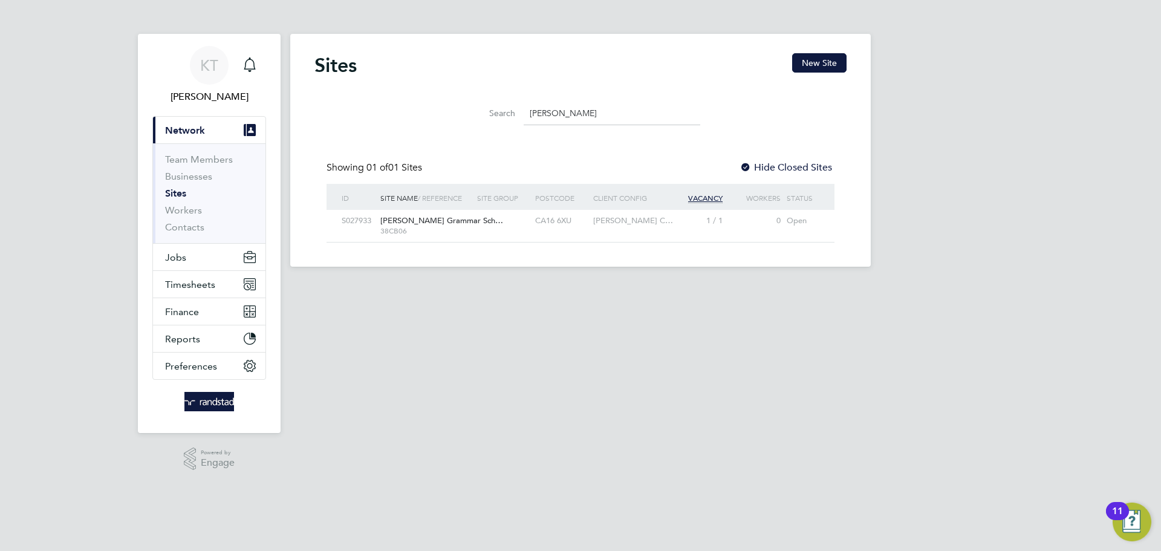
type input "[PERSON_NAME]"
click at [499, 225] on div at bounding box center [503, 221] width 58 height 22
click at [180, 276] on button "Timesheets" at bounding box center [209, 284] width 112 height 27
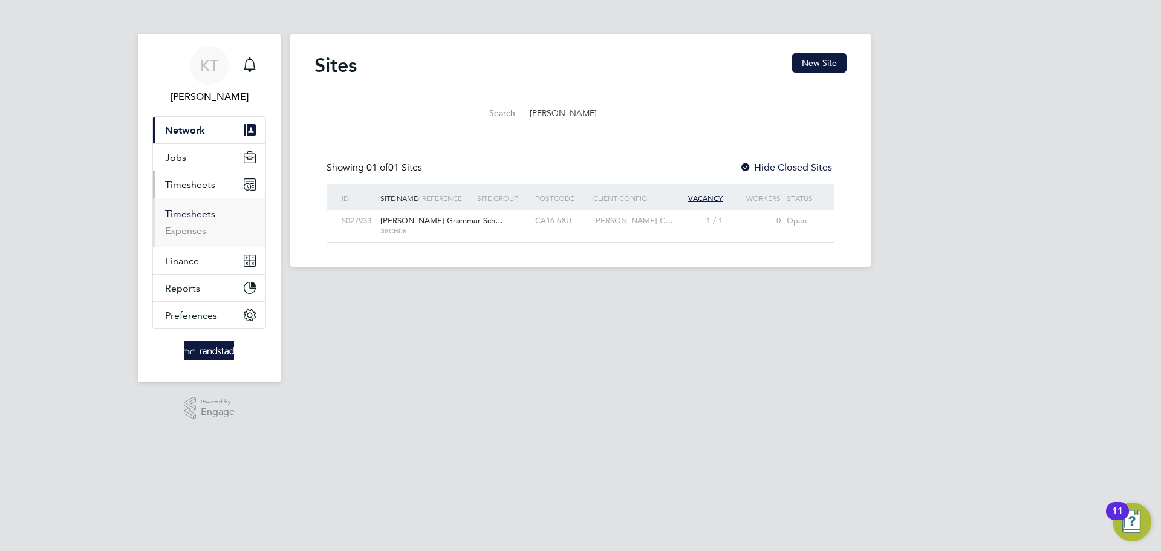
click at [201, 213] on link "Timesheets" at bounding box center [190, 213] width 50 height 11
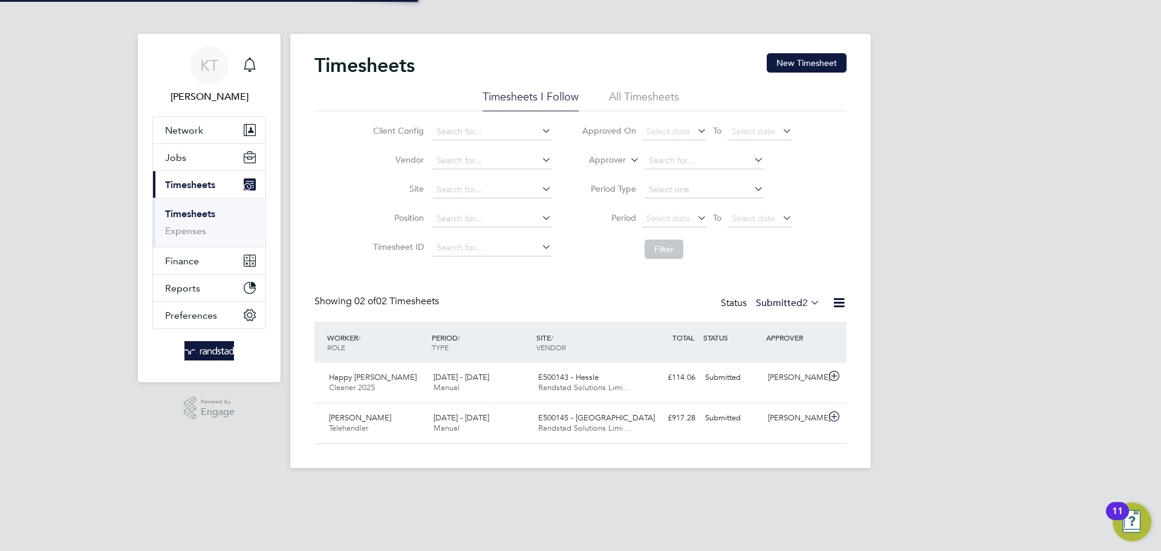
scroll to position [31, 105]
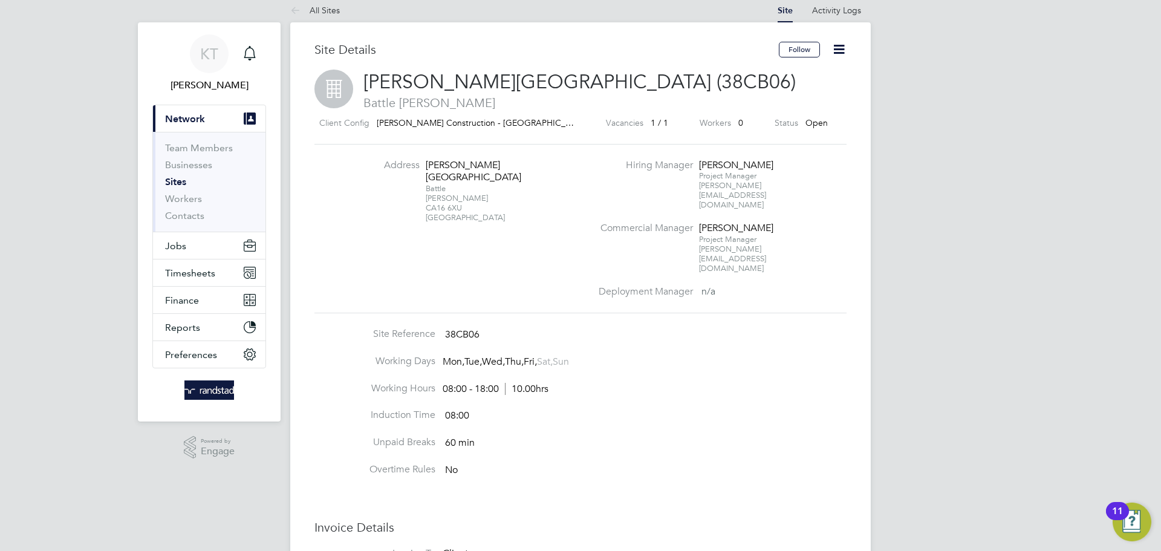
scroll to position [13, 0]
click at [433, 199] on div "Battle Barrow CA16 6XU United Kingdom" at bounding box center [464, 202] width 76 height 39
copy div "CA16 6XU"
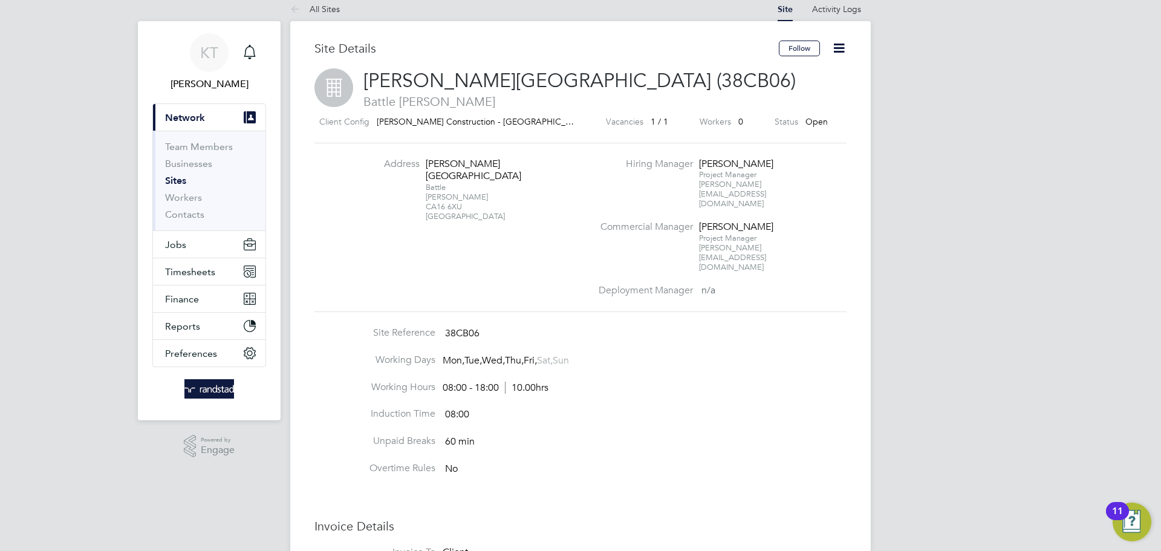
click at [433, 160] on div "Appleby Grammar School" at bounding box center [464, 170] width 76 height 25
click at [424, 159] on li "Address Appleby Grammar School Battle Barrow CA16 6XU United Kingdom" at bounding box center [472, 196] width 238 height 76
drag, startPoint x: 425, startPoint y: 161, endPoint x: 474, endPoint y: 184, distance: 54.9
click at [474, 184] on div "Appleby Grammar School Battle Barrow CA16 6XU United Kingdom" at bounding box center [464, 190] width 76 height 64
copy div "Appleby Grammar School Battle Barrow"
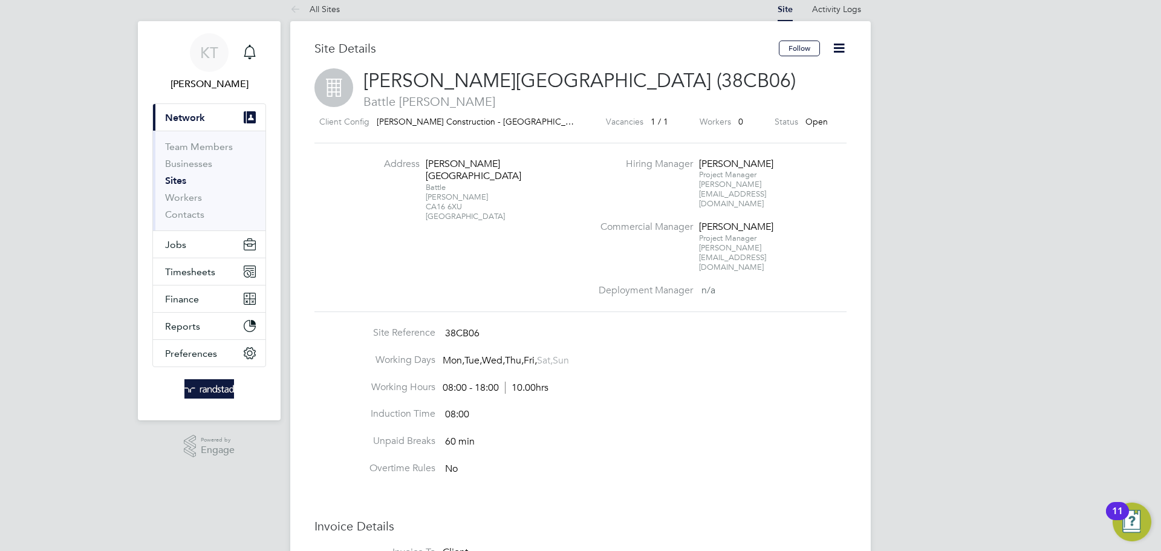
drag, startPoint x: 630, startPoint y: 317, endPoint x: 662, endPoint y: 306, distance: 33.1
click at [632, 354] on li "Working Days Mon, Tue, Wed, Thu, Fri, Sat, Sun" at bounding box center [580, 367] width 532 height 27
click at [747, 190] on li "Hiring Manager Brad Langstone Project Manager brad.langstone@morgansindall.com" at bounding box center [721, 189] width 260 height 63
click at [748, 187] on span "brad.langstone@morgansindall.com" at bounding box center [732, 194] width 67 height 30
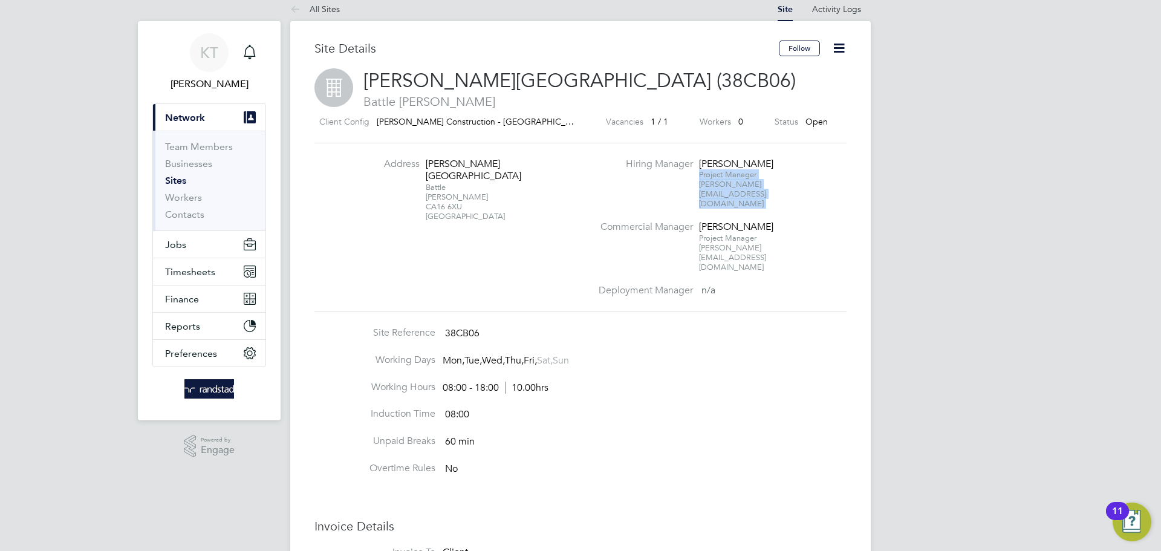
click at [748, 187] on span "brad.langstone@morgansindall.com" at bounding box center [732, 194] width 67 height 30
click at [749, 185] on span "brad.langstone@morgansindall.com" at bounding box center [732, 194] width 67 height 30
click at [724, 164] on div "Brad Langstone" at bounding box center [737, 164] width 76 height 13
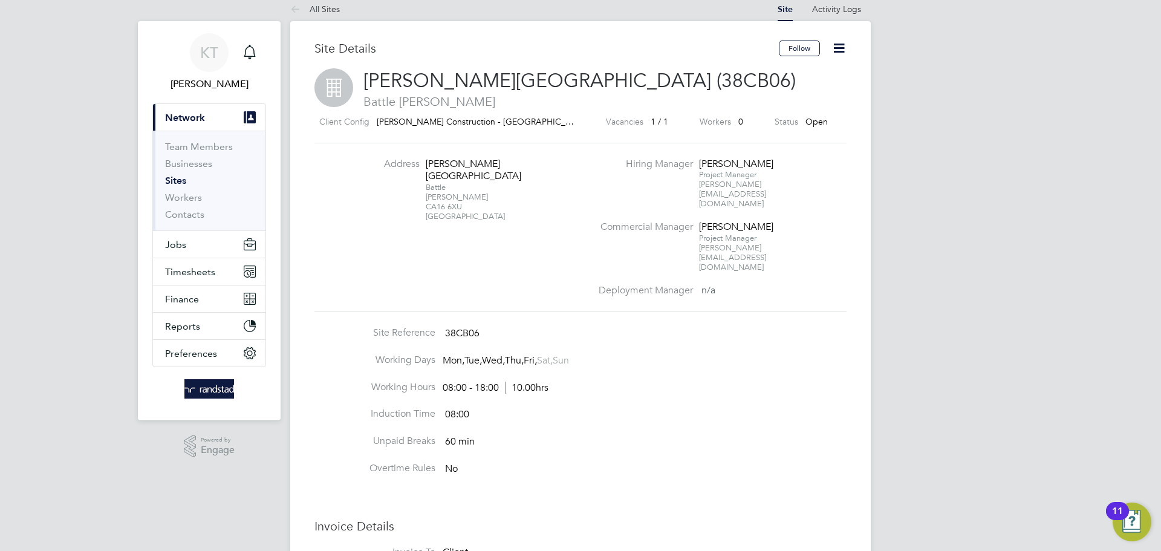
click at [766, 182] on span "brad.langstone@morgansindall.com" at bounding box center [732, 194] width 67 height 30
drag, startPoint x: 818, startPoint y: 183, endPoint x: 698, endPoint y: 187, distance: 120.4
click at [698, 187] on li "Hiring Manager Brad Langstone Project Manager brad.langstone@morgansindall.com" at bounding box center [721, 189] width 260 height 63
copy span "brad.langstone@morgansindall.com"
click at [733, 186] on span "brad.langstone@morgansindall.com" at bounding box center [732, 194] width 67 height 30
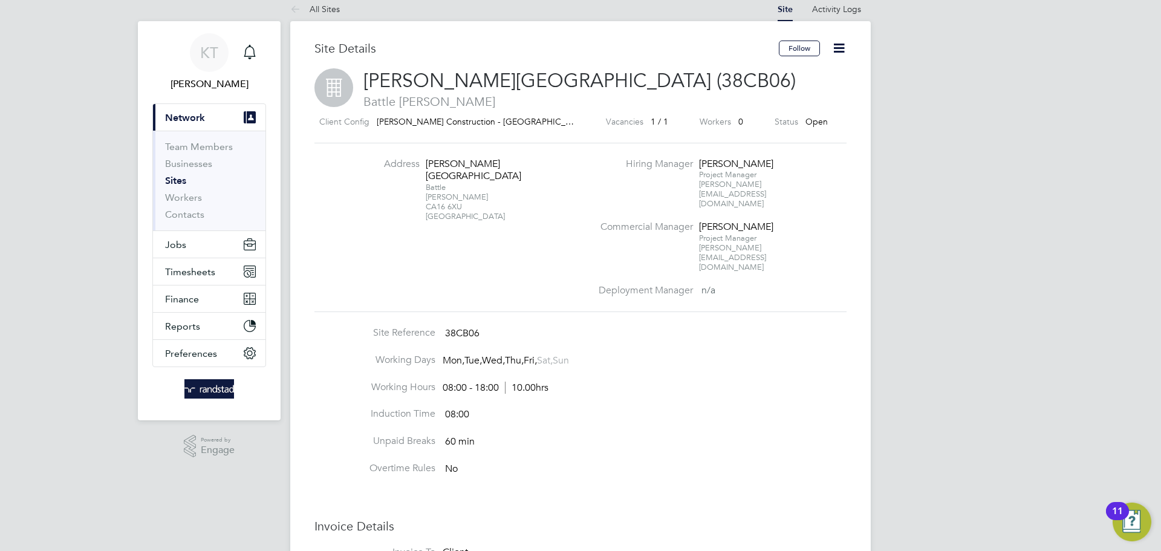
click at [718, 177] on span "Project Manager" at bounding box center [727, 174] width 57 height 10
click at [709, 176] on span "Project Manager" at bounding box center [727, 174] width 57 height 10
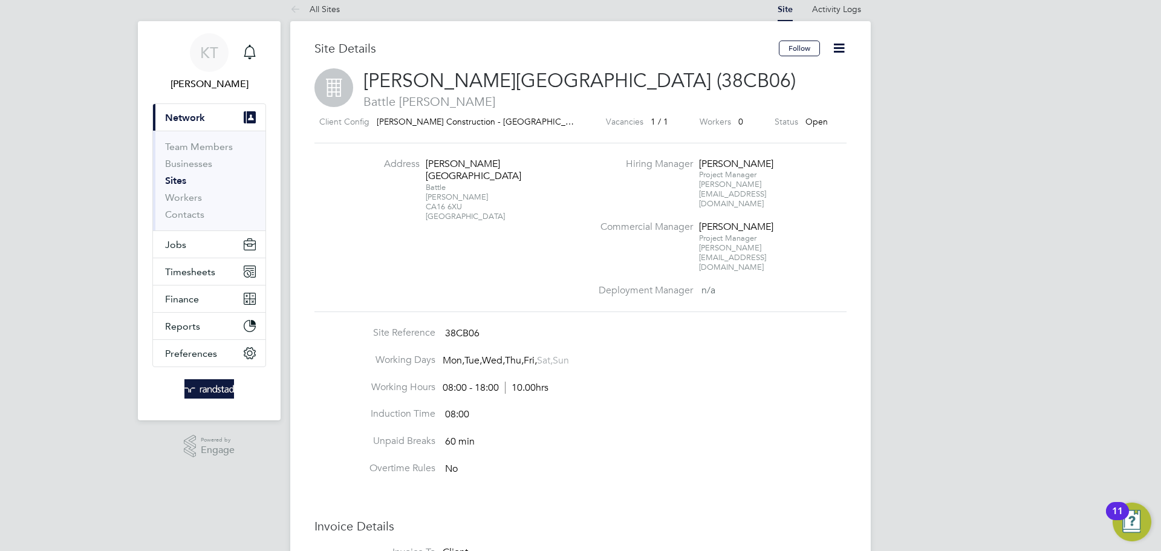
click at [695, 174] on li "Hiring Manager Brad Langstone Project Manager brad.langstone@morgansindall.com" at bounding box center [721, 189] width 260 height 63
drag, startPoint x: 698, startPoint y: 175, endPoint x: 757, endPoint y: 176, distance: 59.2
click at [757, 176] on div "Project Manager brad.langstone@morgansindall.com" at bounding box center [737, 189] width 76 height 39
copy span "Project Manager"
click at [760, 200] on li "Hiring Manager Brad Langstone Project Manager brad.langstone@morgansindall.com" at bounding box center [721, 189] width 260 height 63
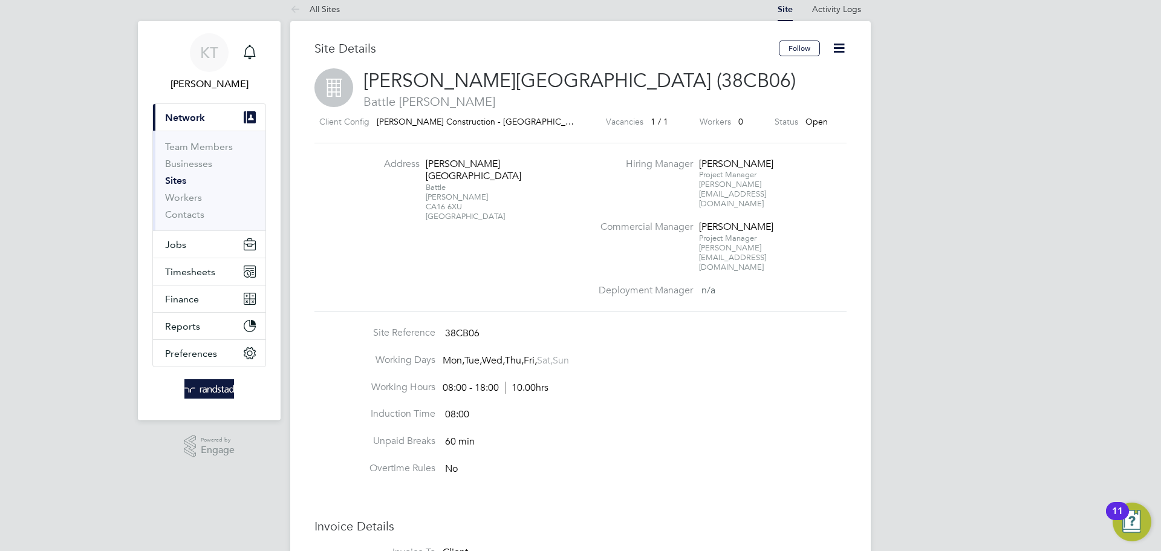
click at [812, 221] on li "Commercial Manager Brad Langstone Project Manager brad.langstone@morgansindall.…" at bounding box center [721, 252] width 260 height 63
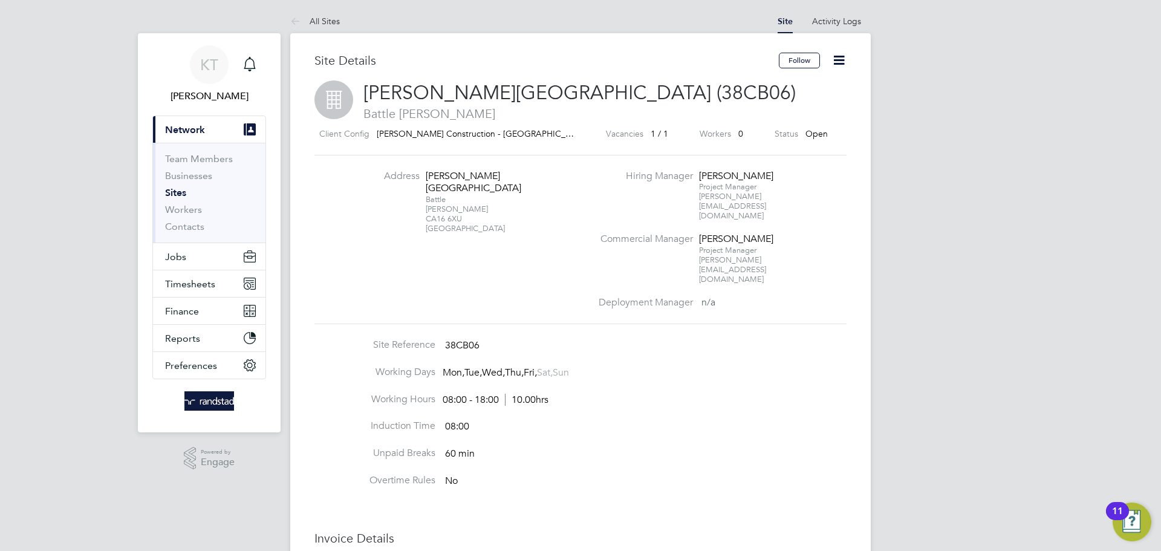
scroll to position [0, 0]
